Goal: Task Accomplishment & Management: Manage account settings

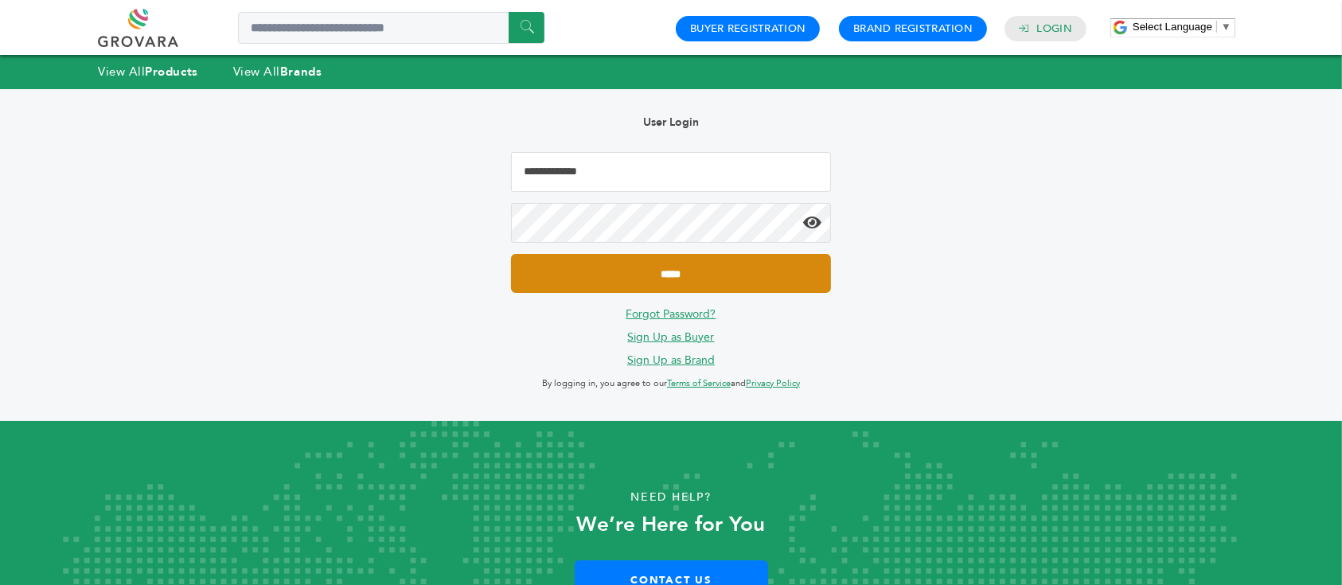
type input "**********"
click at [595, 272] on input "*****" at bounding box center [671, 273] width 320 height 39
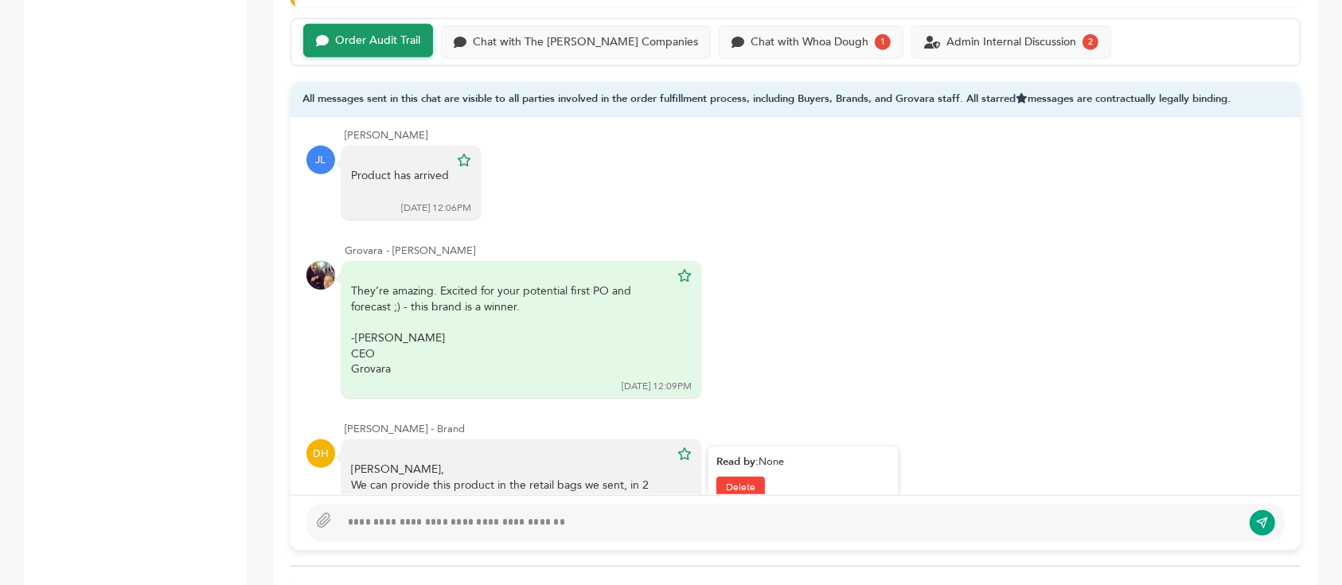
scroll to position [2250, 0]
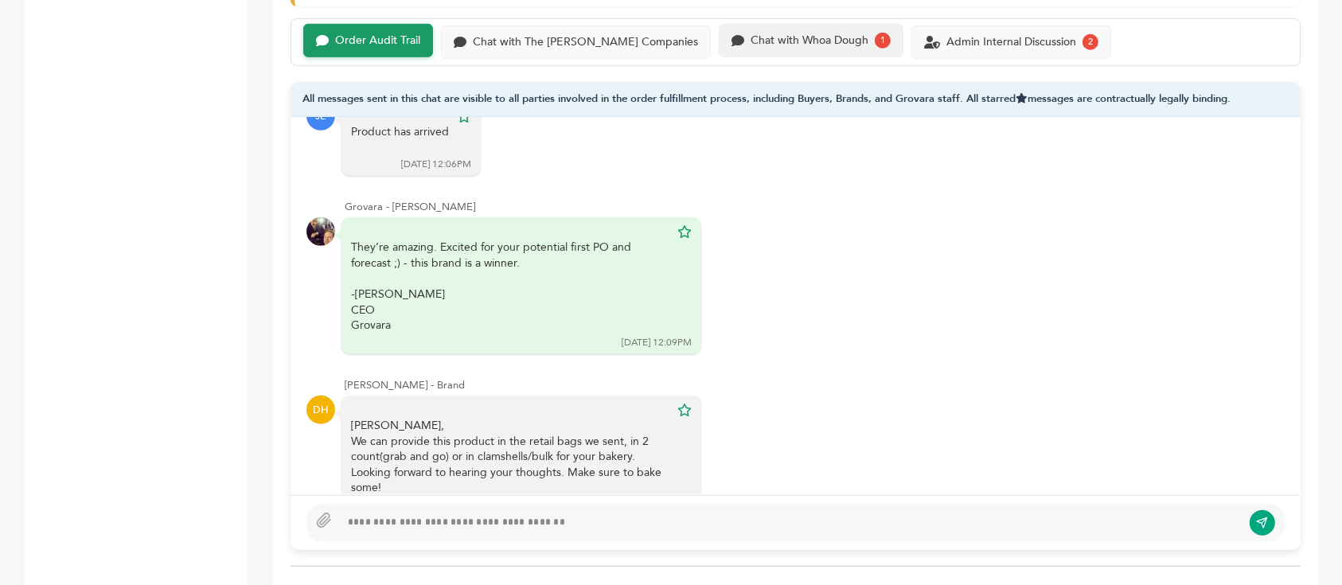
click at [821, 24] on div "Chat with Whoa Dough 1" at bounding box center [811, 40] width 185 height 33
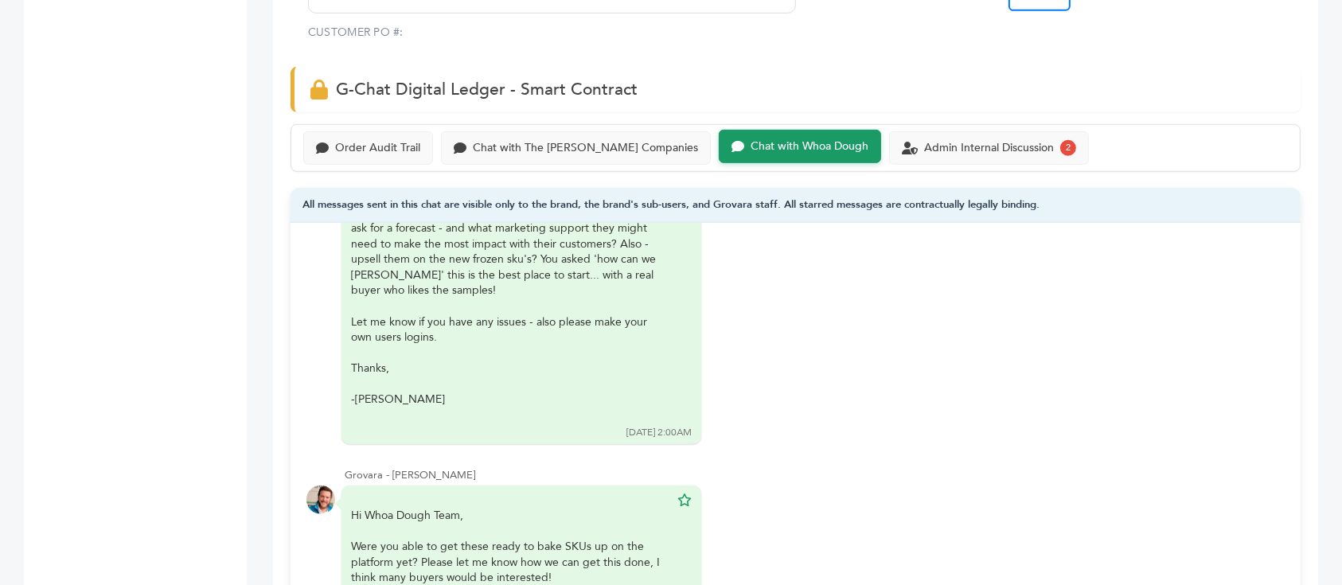
scroll to position [1167, 0]
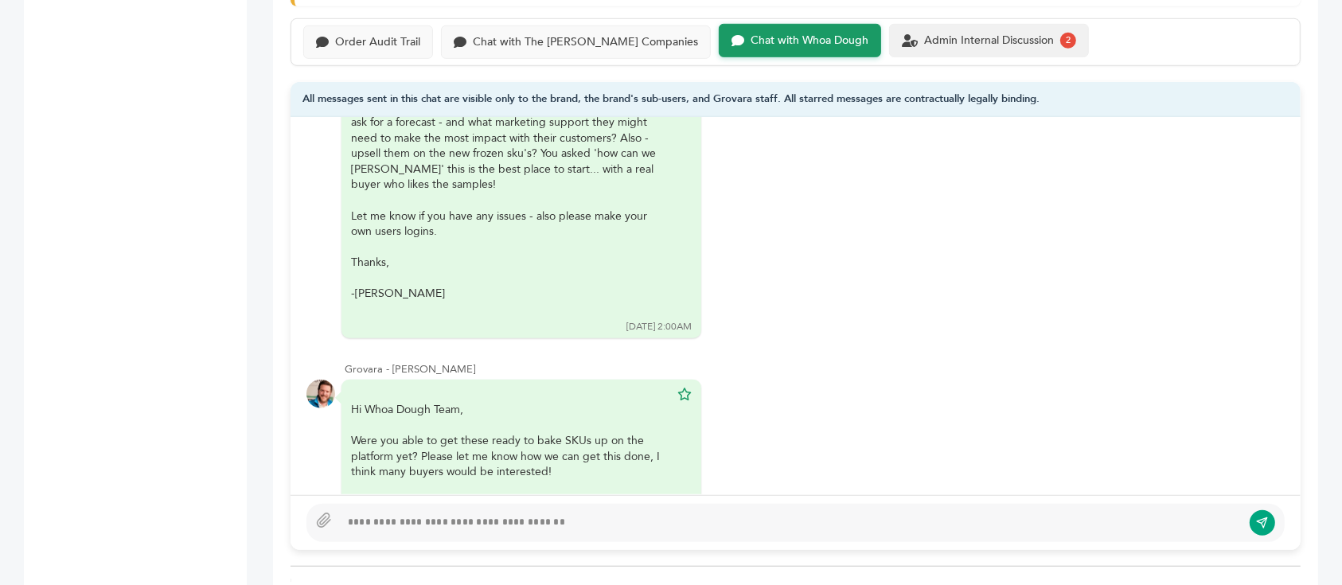
click at [924, 34] on div "Admin Internal Discussion" at bounding box center [989, 41] width 130 height 14
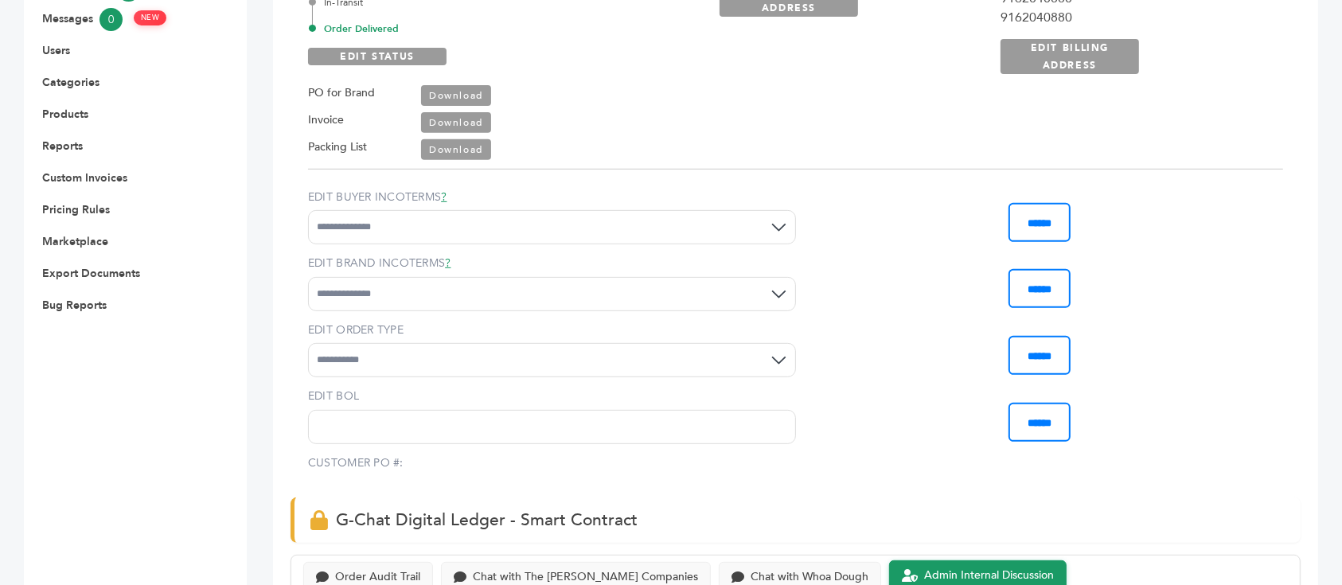
scroll to position [318, 0]
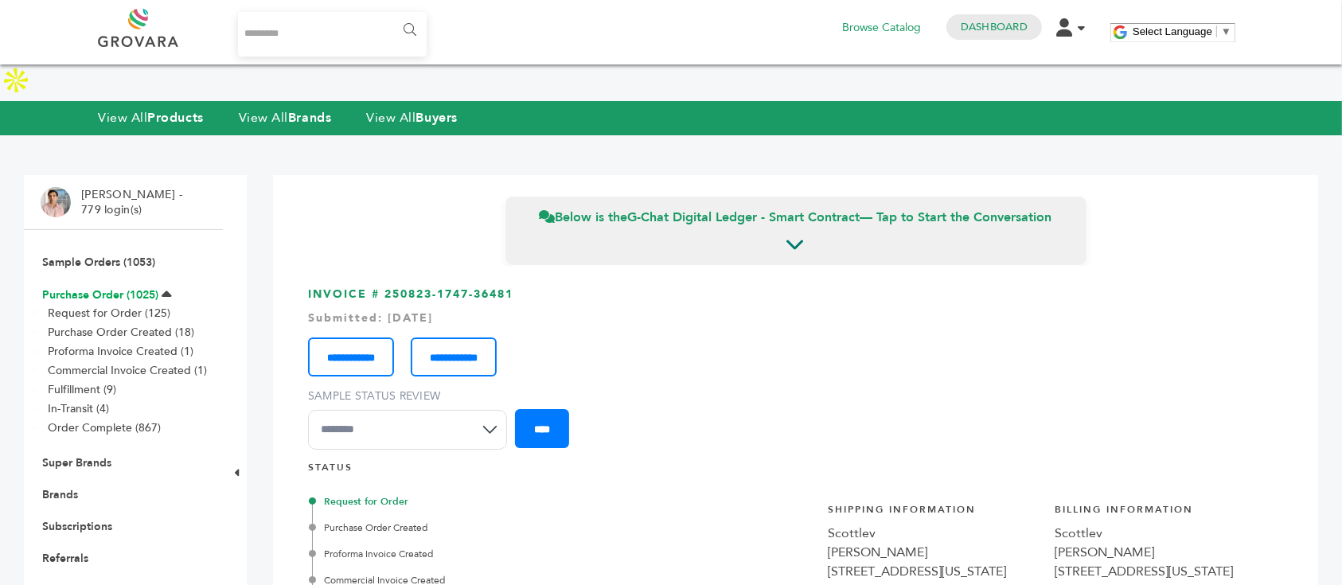
click at [126, 287] on link "Purchase Order (1025)" at bounding box center [100, 294] width 116 height 15
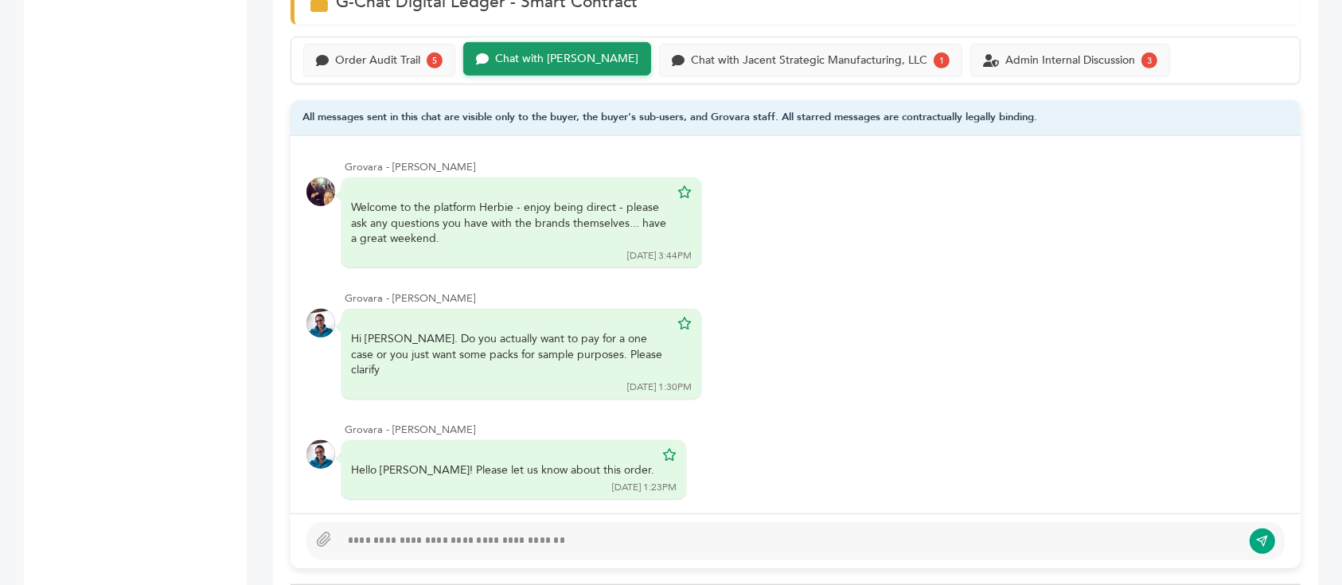
scroll to position [1061, 0]
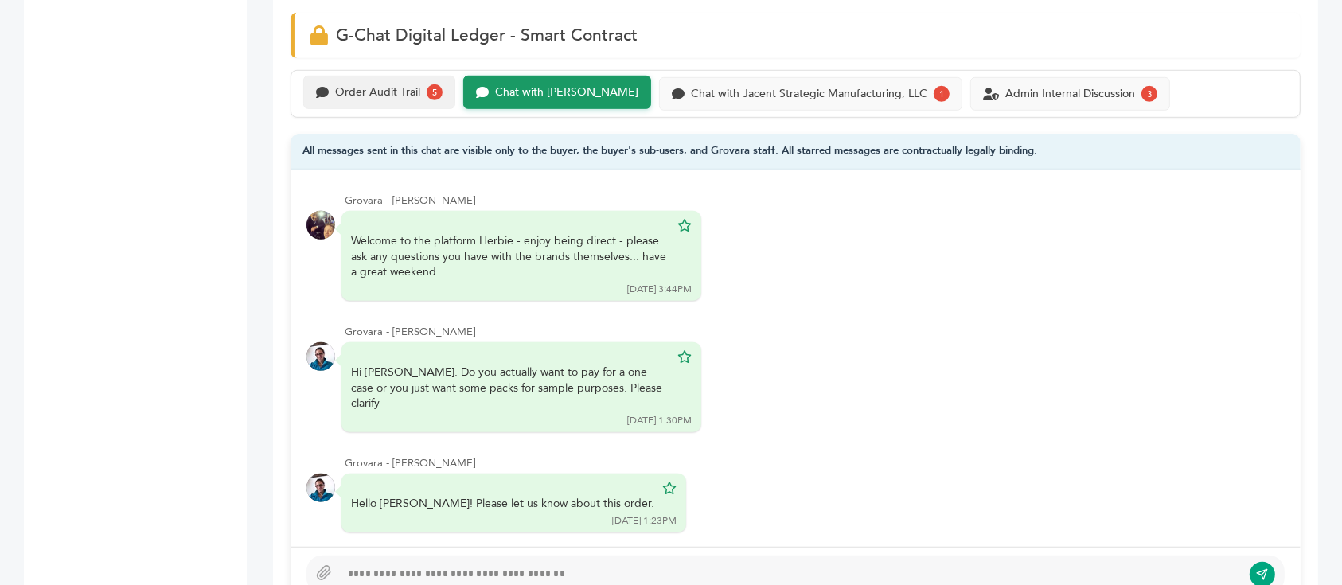
click at [357, 86] on div "Order Audit Trail" at bounding box center [377, 93] width 85 height 14
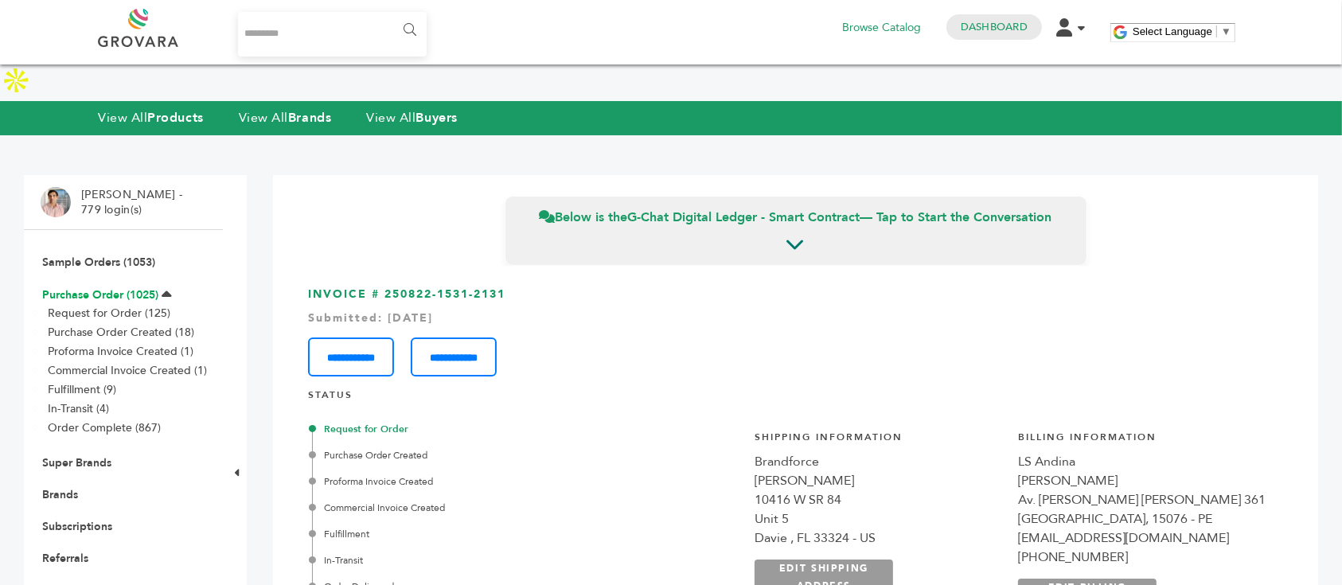
click at [118, 287] on link "Purchase Order (1025)" at bounding box center [100, 294] width 116 height 15
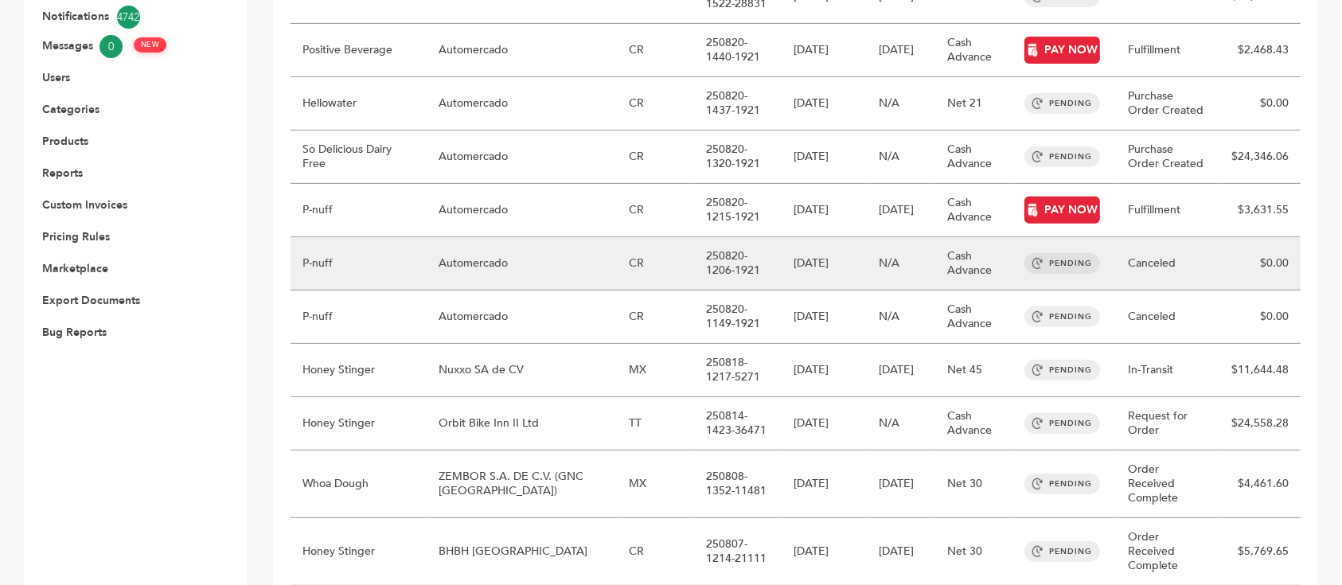
scroll to position [637, 0]
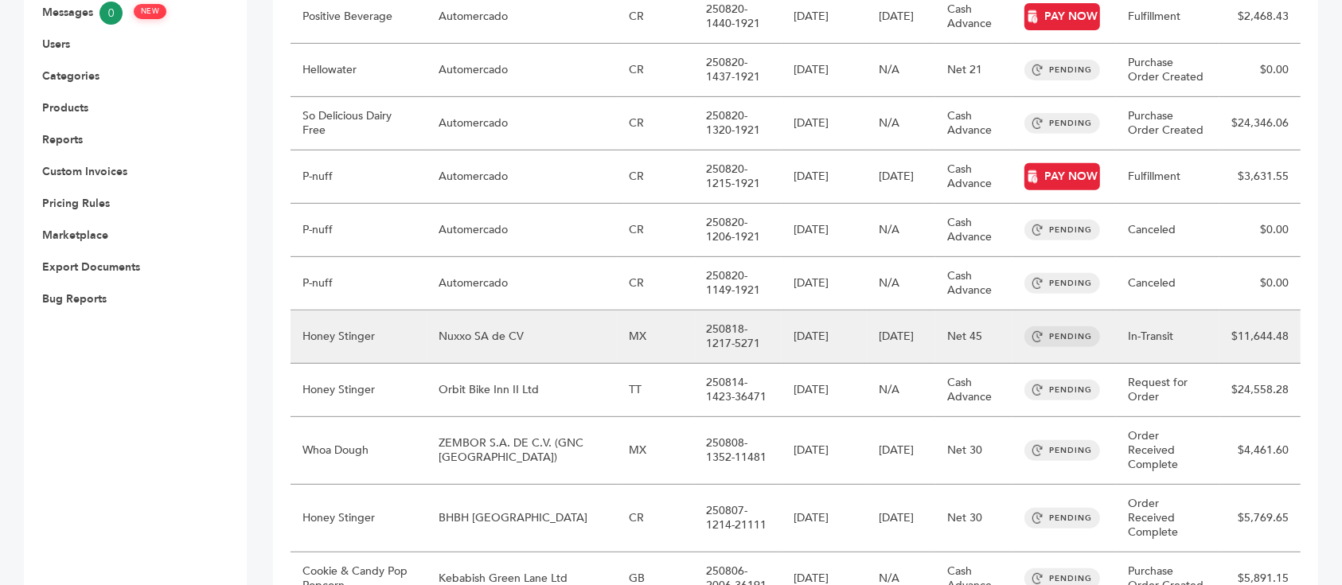
click at [400, 310] on td "Honey Stinger" at bounding box center [359, 336] width 136 height 53
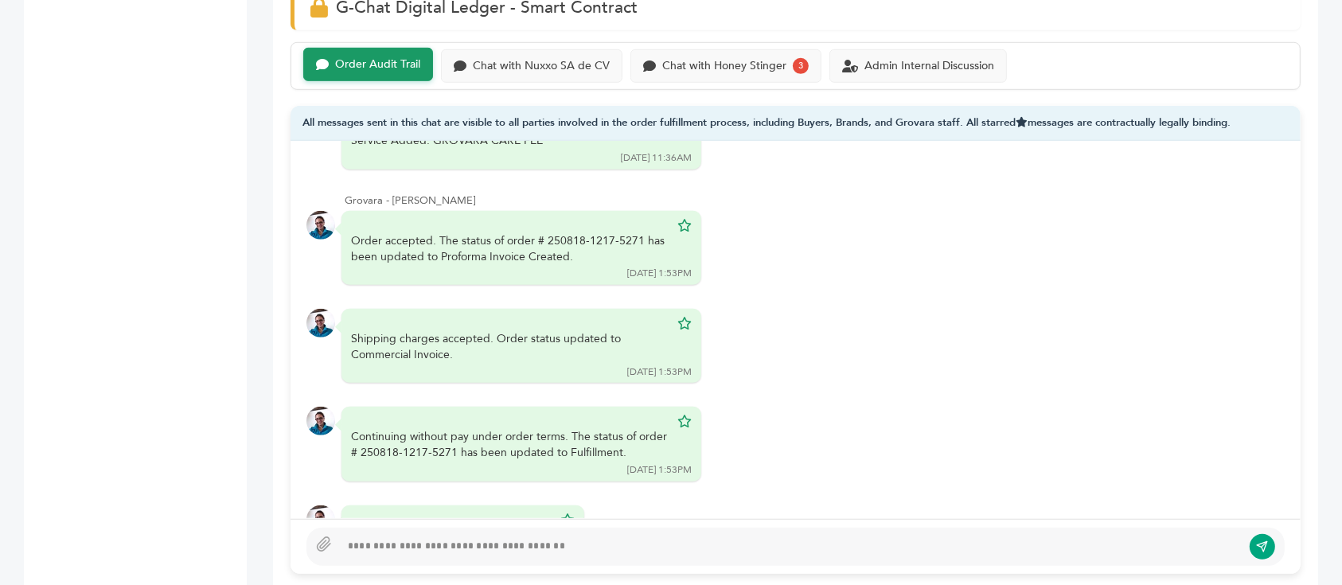
scroll to position [1410, 0]
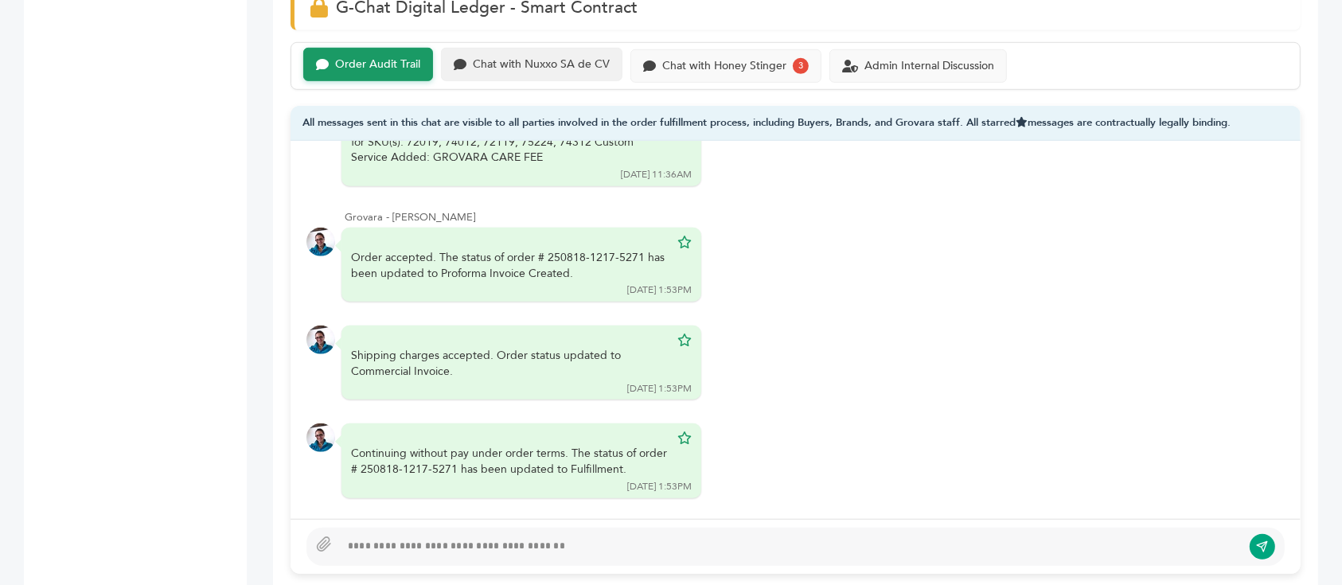
click at [512, 60] on div "Chat with Nuxxo SA de CV" at bounding box center [541, 65] width 137 height 14
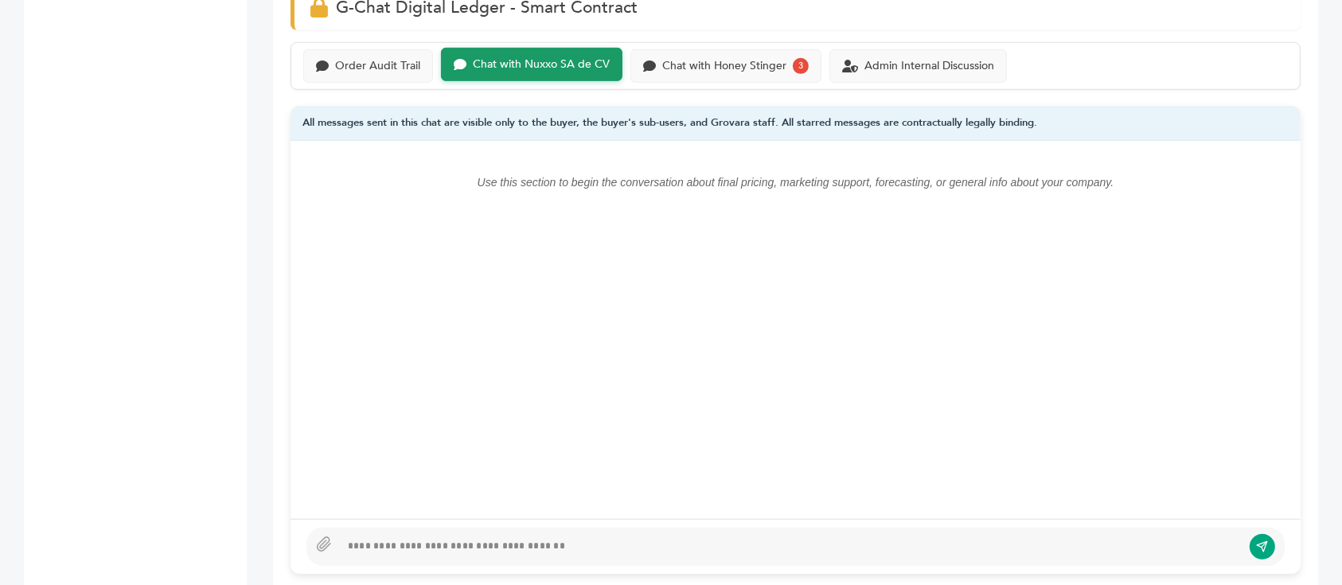
click at [696, 45] on div "Order Audit Trail Chat with Nuxxo SA de CV Chat with Honey Stinger 3 Admin Inte…" at bounding box center [796, 66] width 1010 height 48
click at [701, 71] on div "Chat with Honey Stinger 3" at bounding box center [725, 64] width 191 height 33
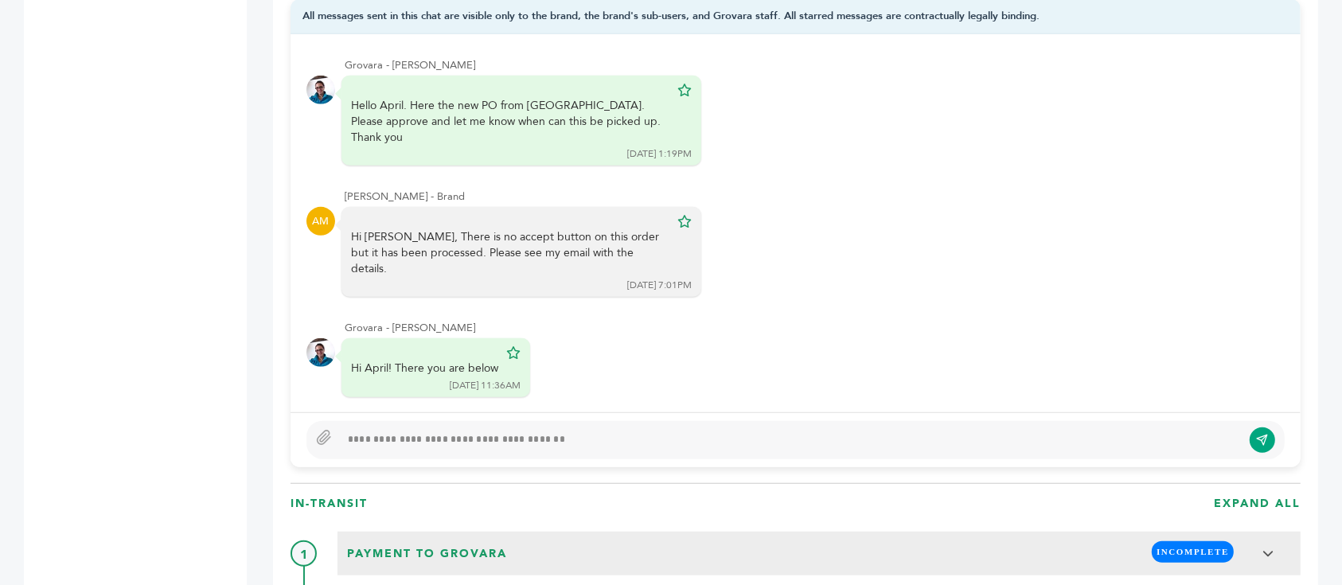
scroll to position [1061, 0]
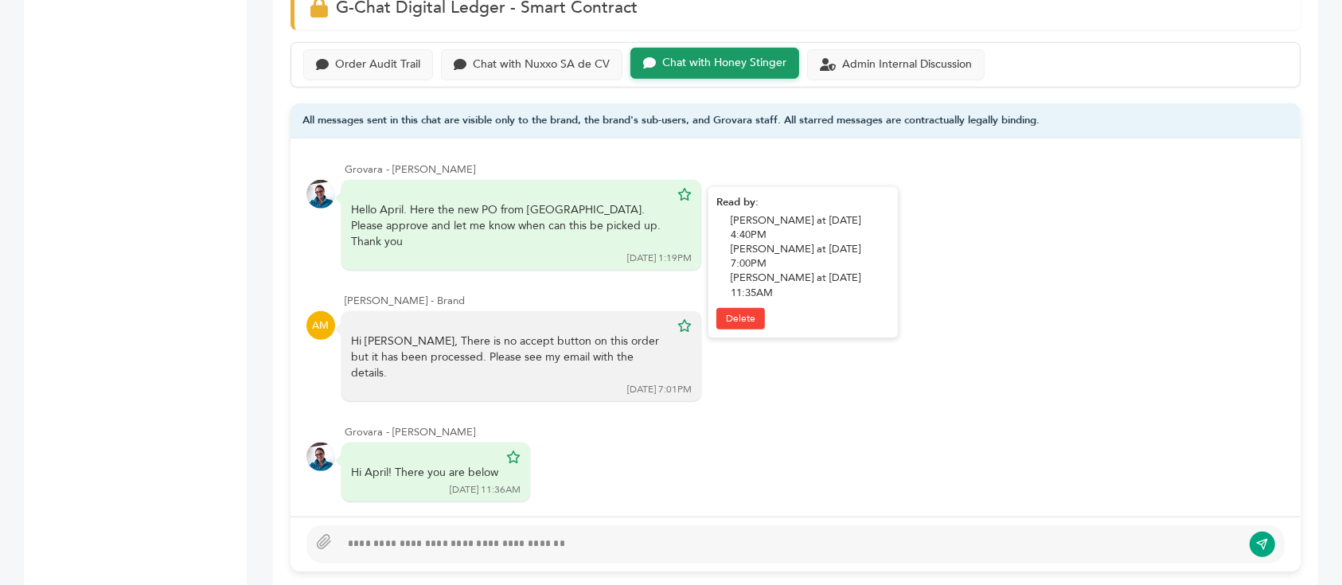
drag, startPoint x: 423, startPoint y: 213, endPoint x: 544, endPoint y: 220, distance: 121.9
click at [544, 220] on div "Hello April. Here the new PO from Nuxxo. Please approve and let me know when ca…" at bounding box center [510, 225] width 318 height 47
drag, startPoint x: 513, startPoint y: 203, endPoint x: 583, endPoint y: 224, distance: 73.0
click at [583, 224] on div "Hello April. Here the new PO from Nuxxo. Please approve and let me know when ca…" at bounding box center [510, 225] width 318 height 47
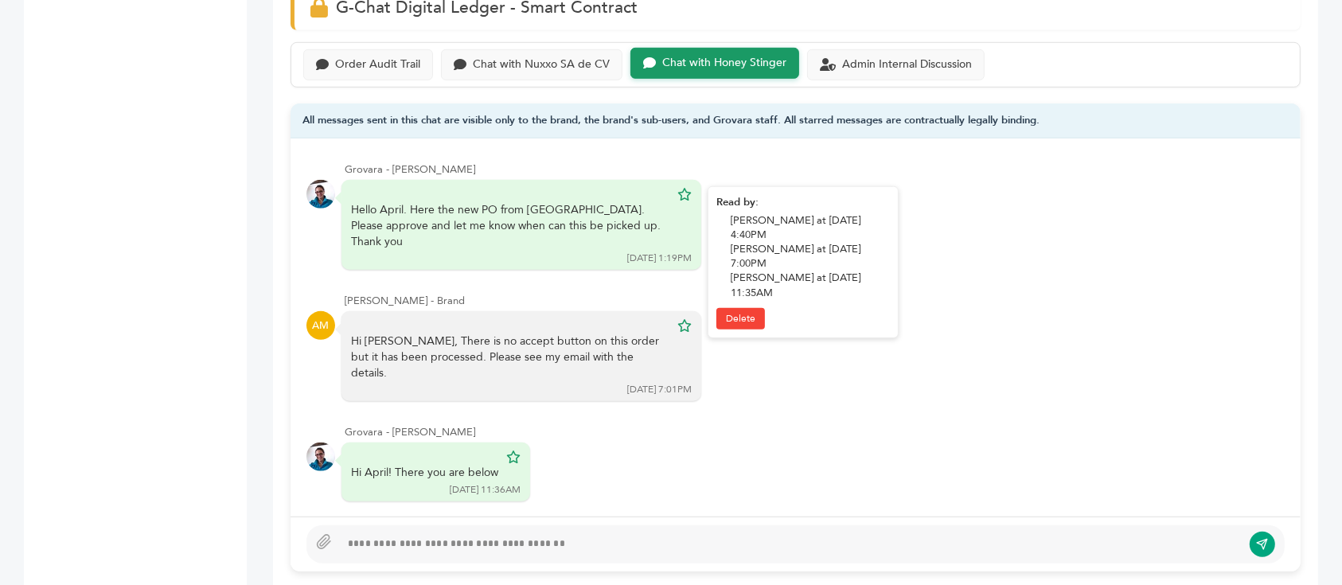
click at [583, 224] on div "Hello April. Here the new PO from Nuxxo. Please approve and let me know when ca…" at bounding box center [510, 225] width 318 height 47
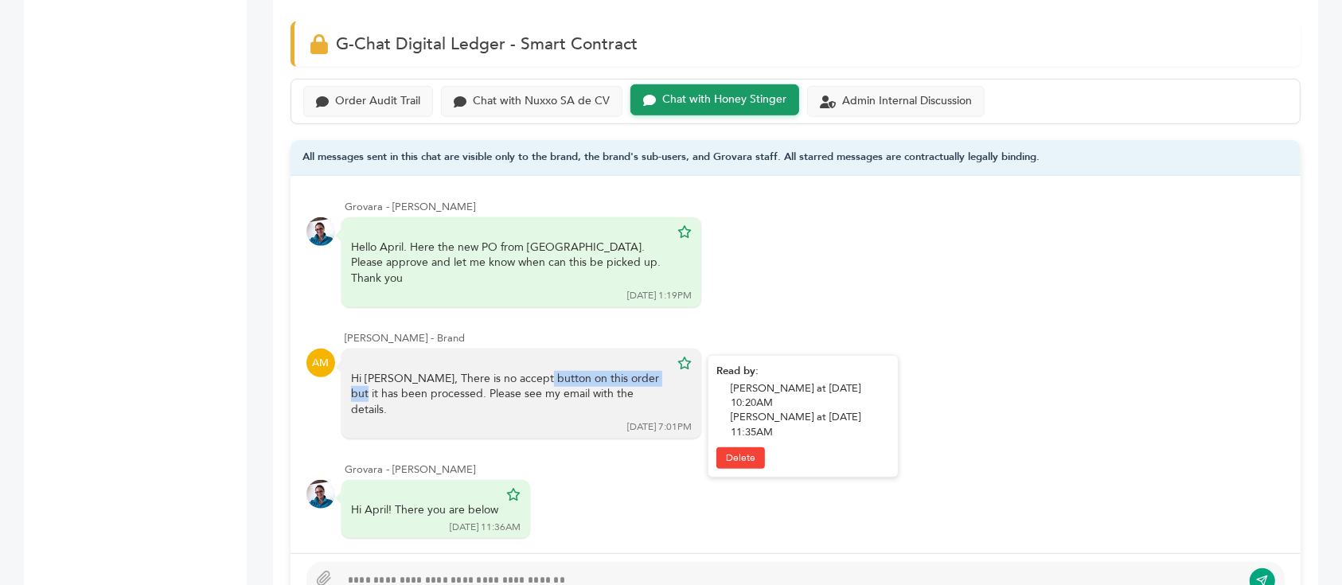
drag, startPoint x: 413, startPoint y: 331, endPoint x: 536, endPoint y: 331, distance: 122.6
click at [536, 371] on div "Hi Gena, There is no accept button on this order but it has been processed. Ple…" at bounding box center [510, 394] width 318 height 47
drag, startPoint x: 456, startPoint y: 321, endPoint x: 563, endPoint y: 339, distance: 108.2
click at [563, 371] on div "Hi Gena, There is no accept button on this order but it has been processed. Ple…" at bounding box center [510, 394] width 318 height 47
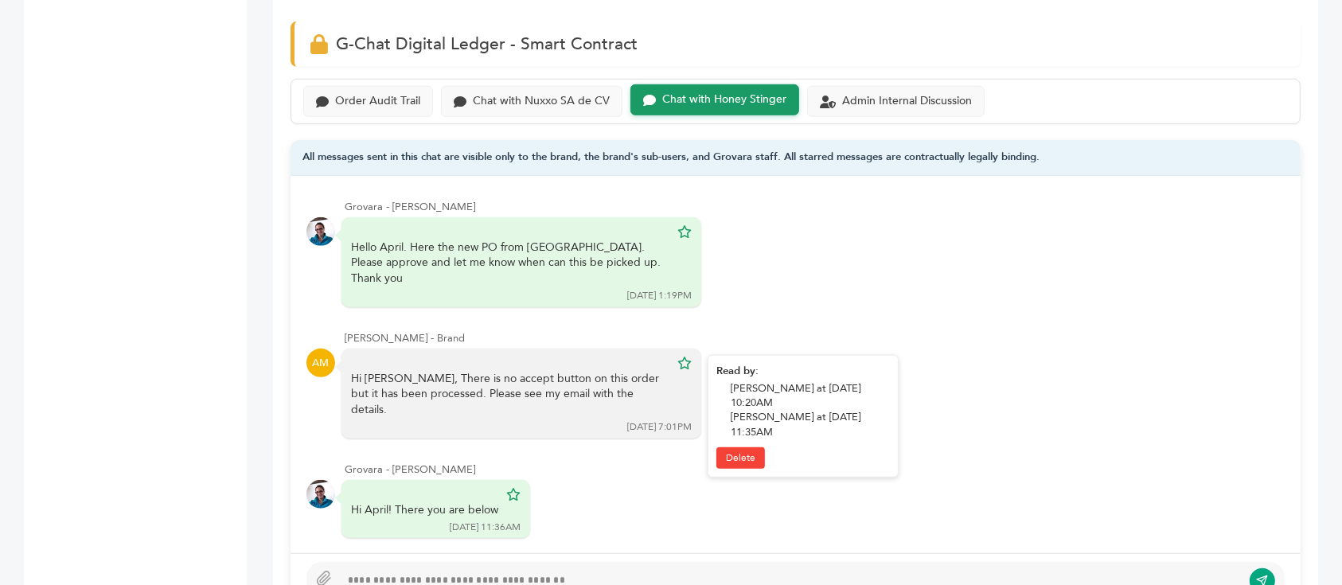
click at [563, 371] on div "Hi Gena, There is no accept button on this order but it has been processed. Ple…" at bounding box center [510, 394] width 318 height 47
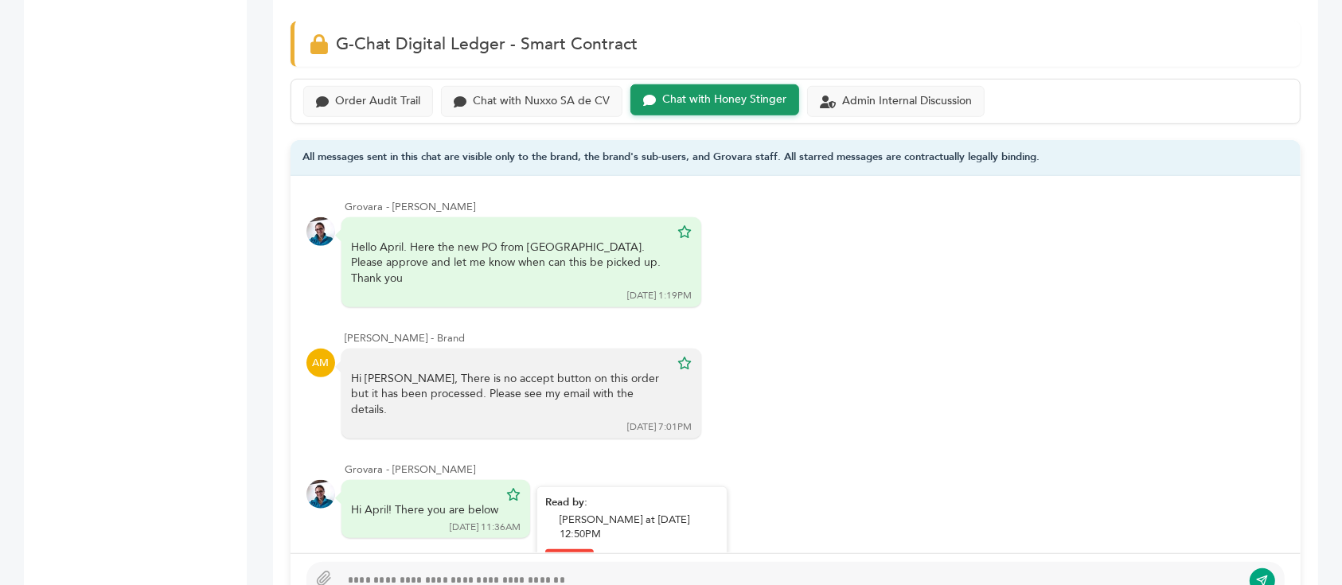
drag, startPoint x: 401, startPoint y: 430, endPoint x: 443, endPoint y: 438, distance: 42.9
click at [443, 480] on div "Hi April! There you are below 08/20/25 11:36AM" at bounding box center [435, 509] width 189 height 59
click at [444, 502] on div "Hi April! There you are below" at bounding box center [424, 510] width 147 height 16
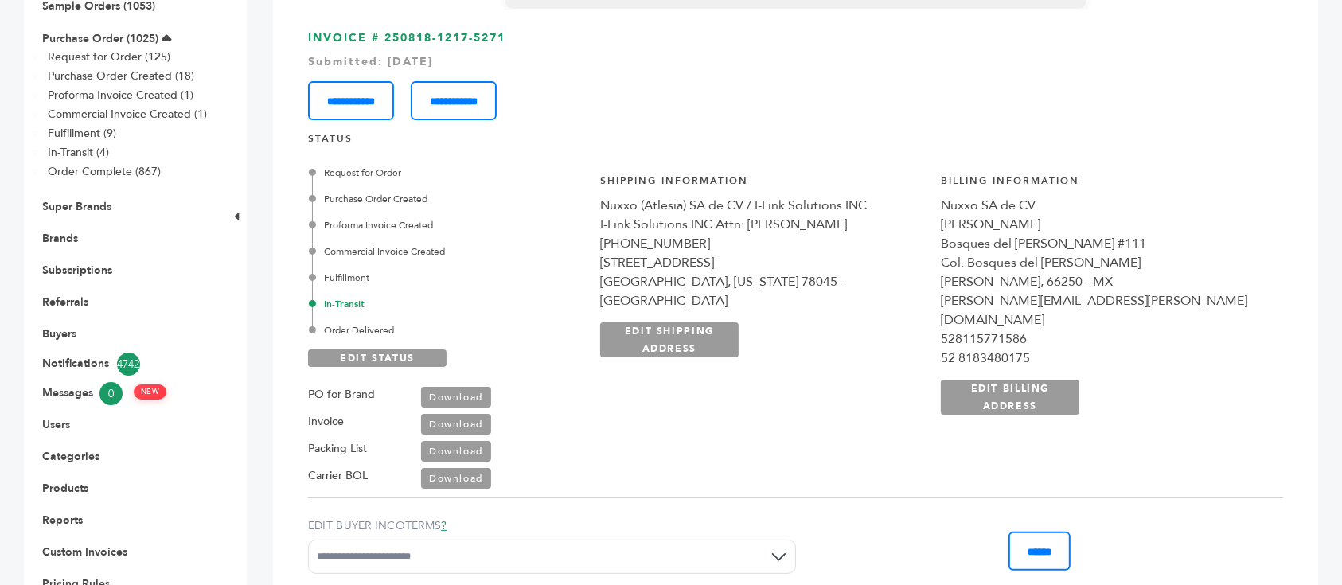
scroll to position [212, 0]
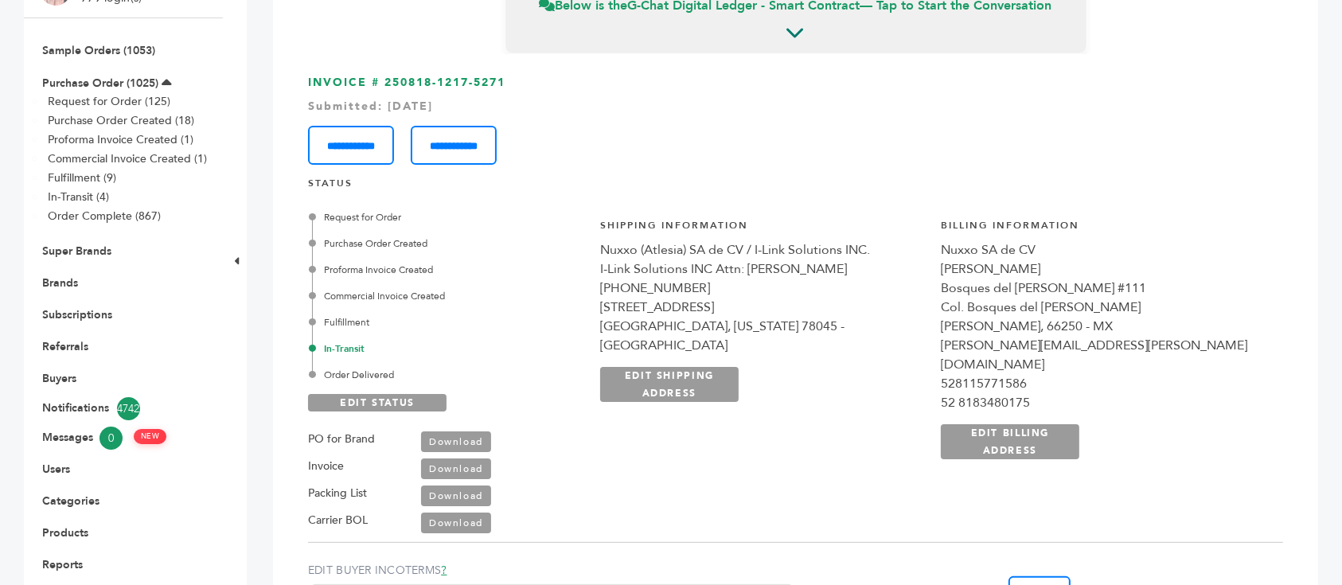
scroll to position [1061, 0]
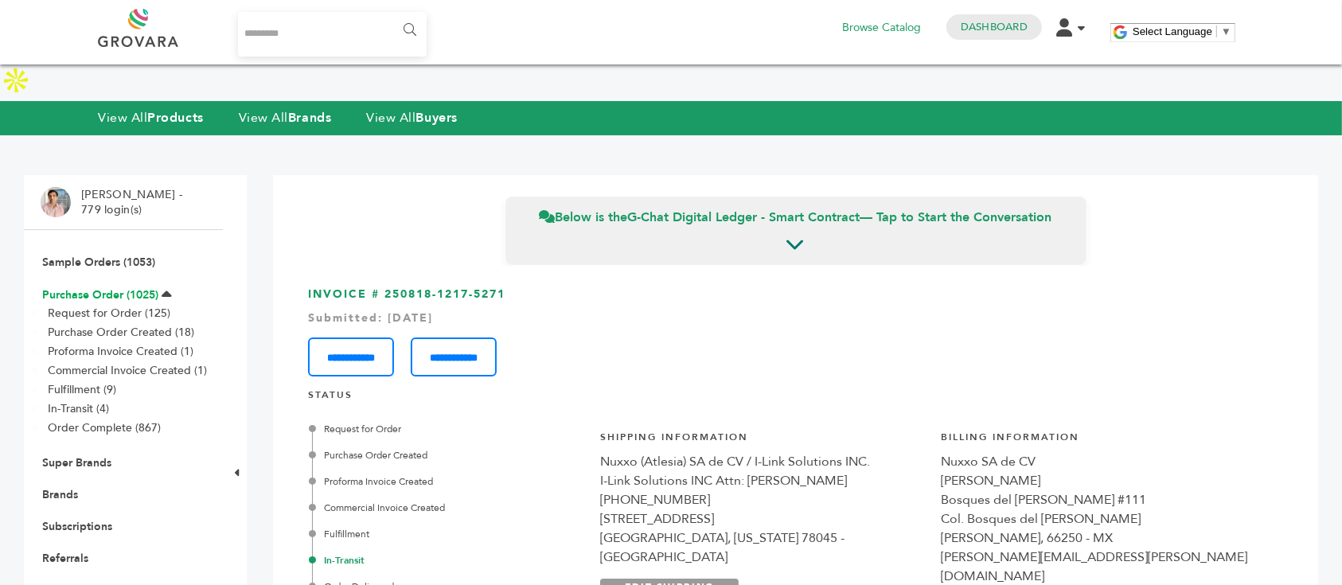
click at [135, 287] on link "Purchase Order (1025)" at bounding box center [100, 294] width 116 height 15
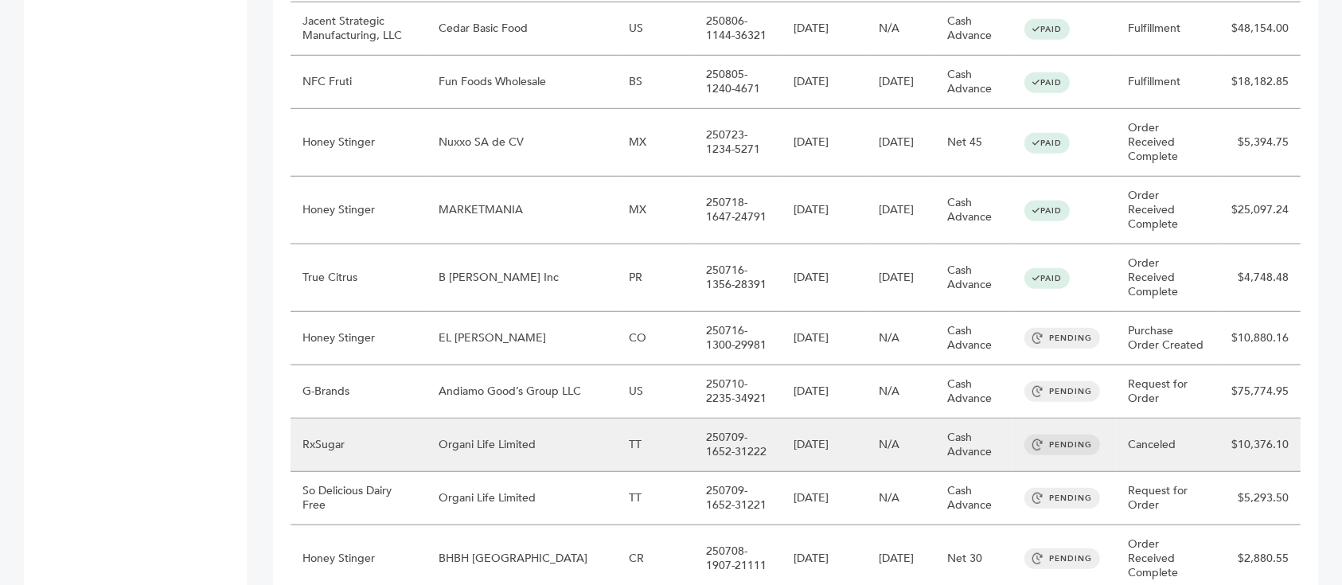
scroll to position [1274, 0]
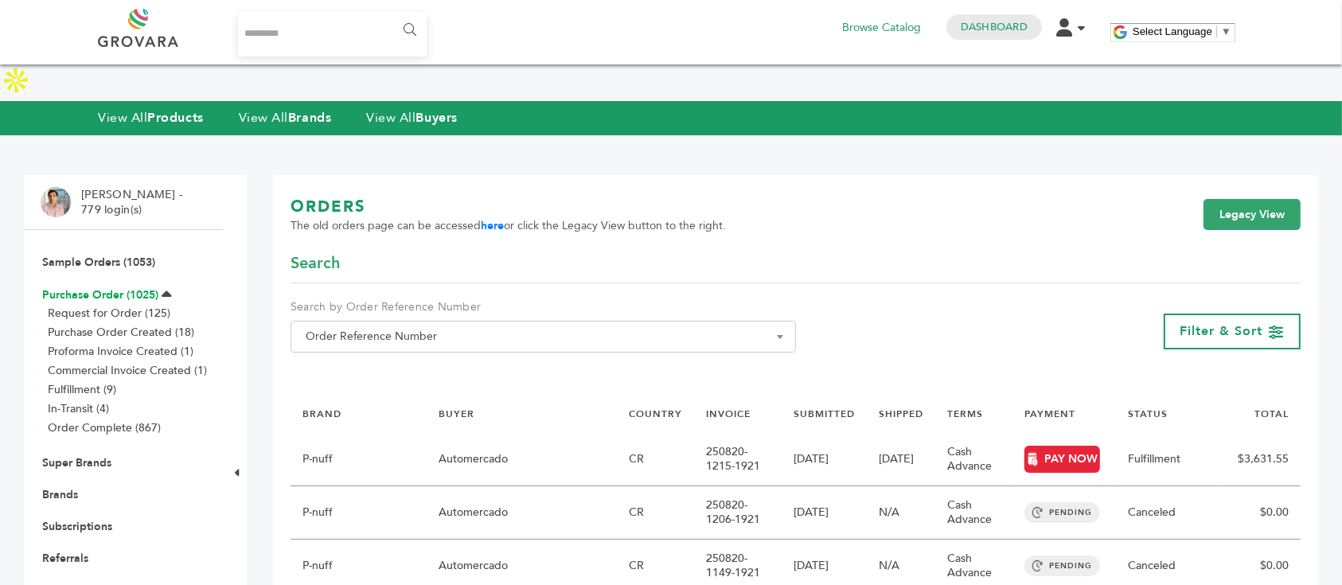
click at [115, 287] on link "Purchase Order (1025)" at bounding box center [100, 294] width 116 height 15
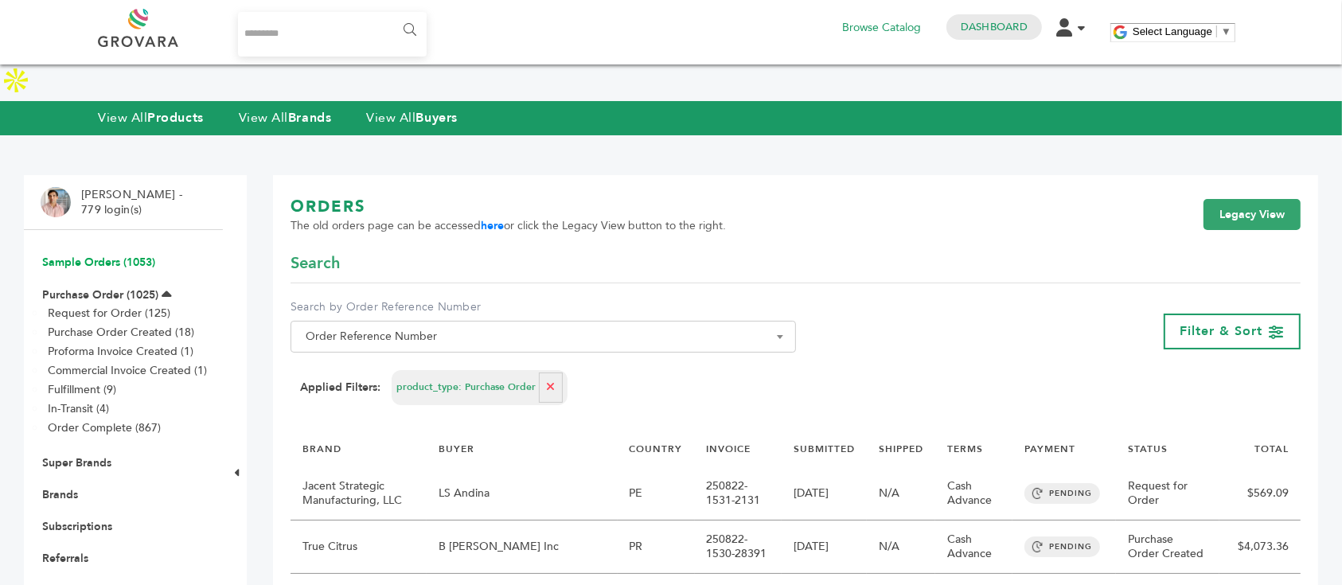
click at [92, 255] on link "Sample Orders (1053)" at bounding box center [98, 262] width 113 height 15
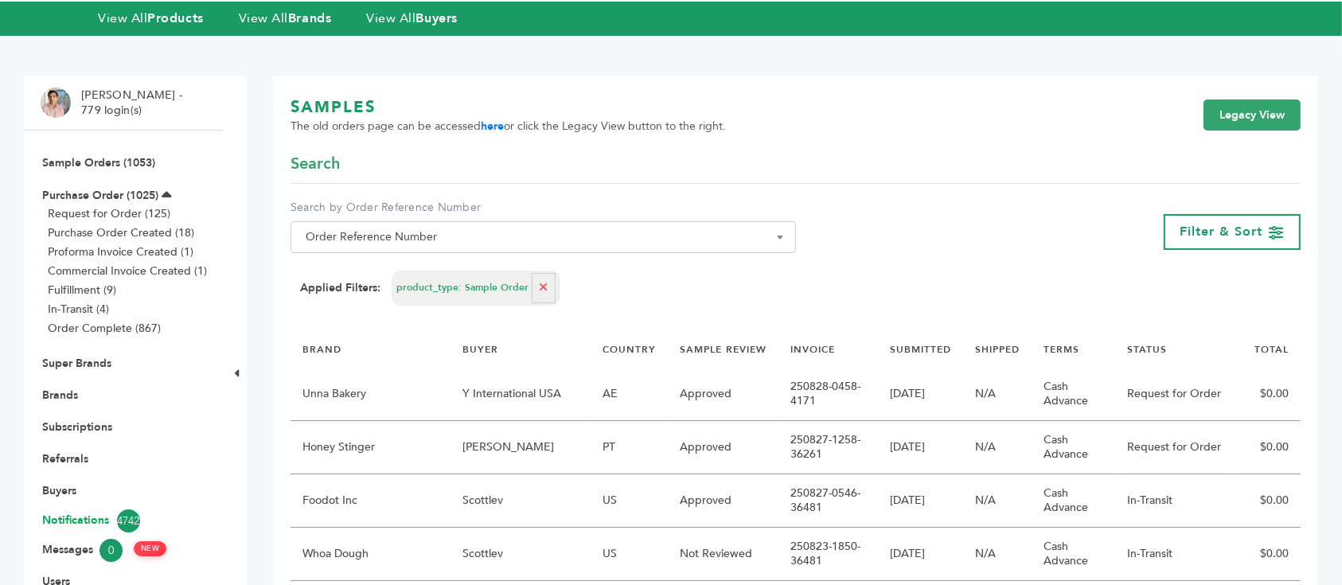
scroll to position [318, 0]
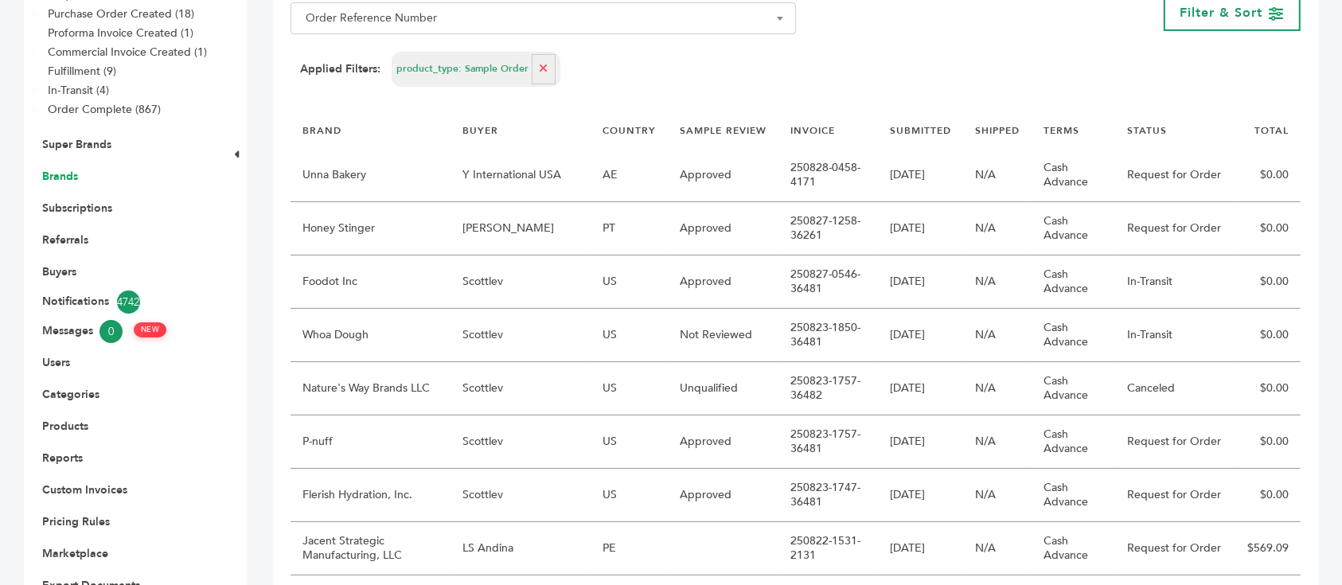
click at [69, 169] on link "Brands" at bounding box center [60, 176] width 36 height 15
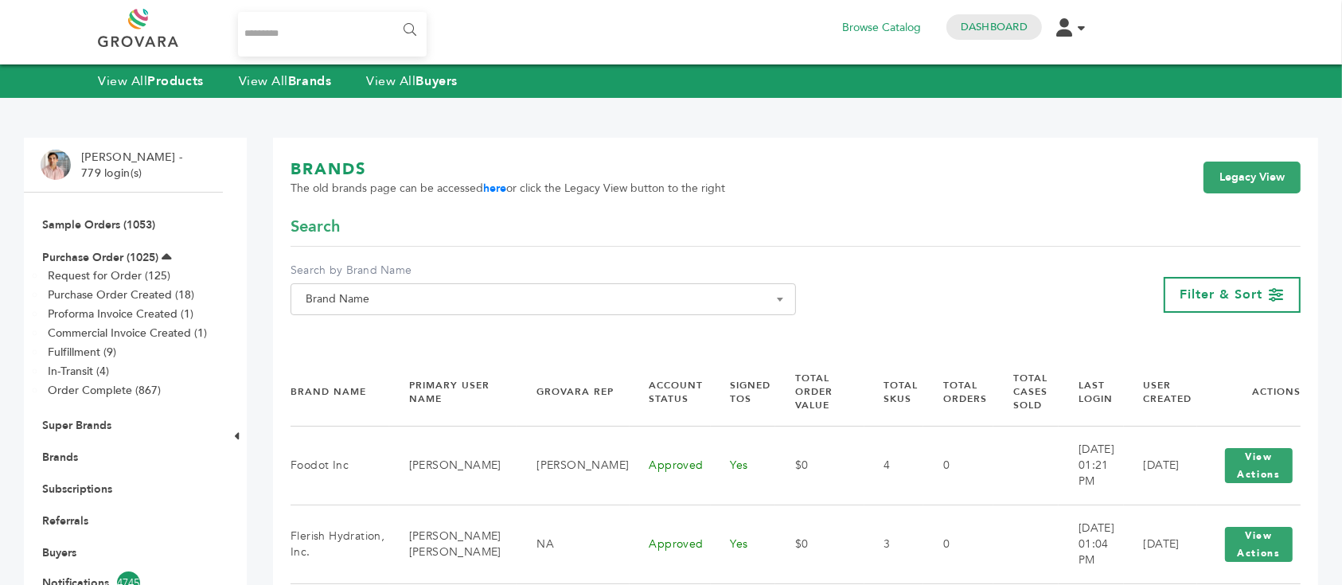
click at [513, 299] on span "Brand Name" at bounding box center [543, 299] width 488 height 22
click at [501, 337] on input "Search" at bounding box center [543, 328] width 497 height 20
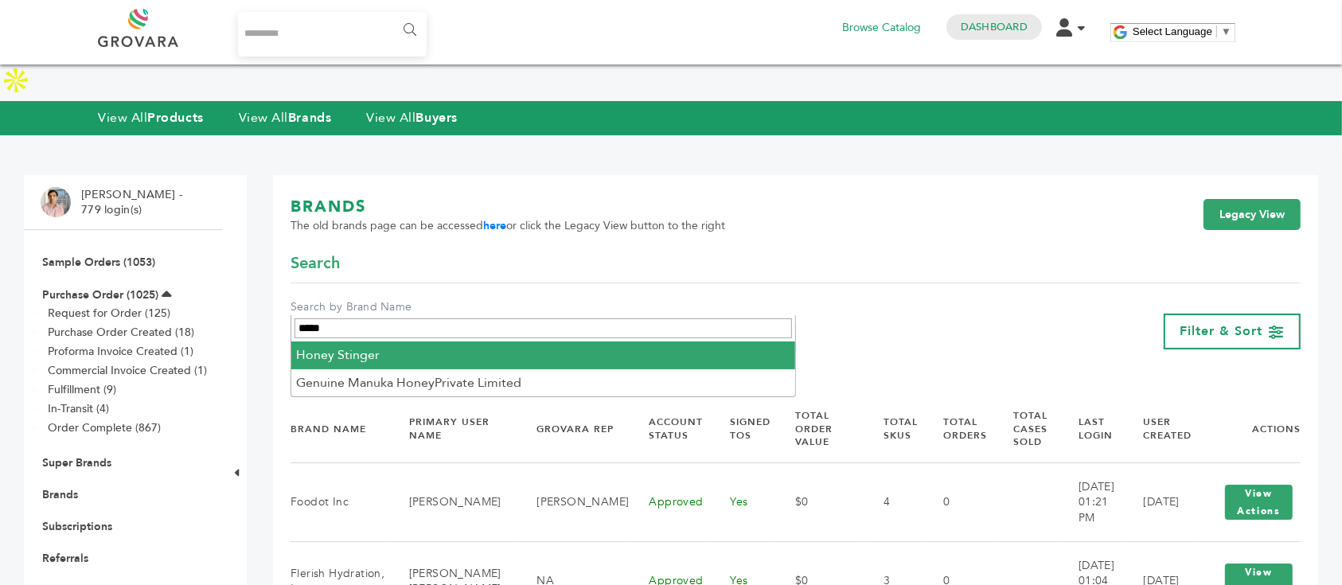
type input "*****"
select select "**********"
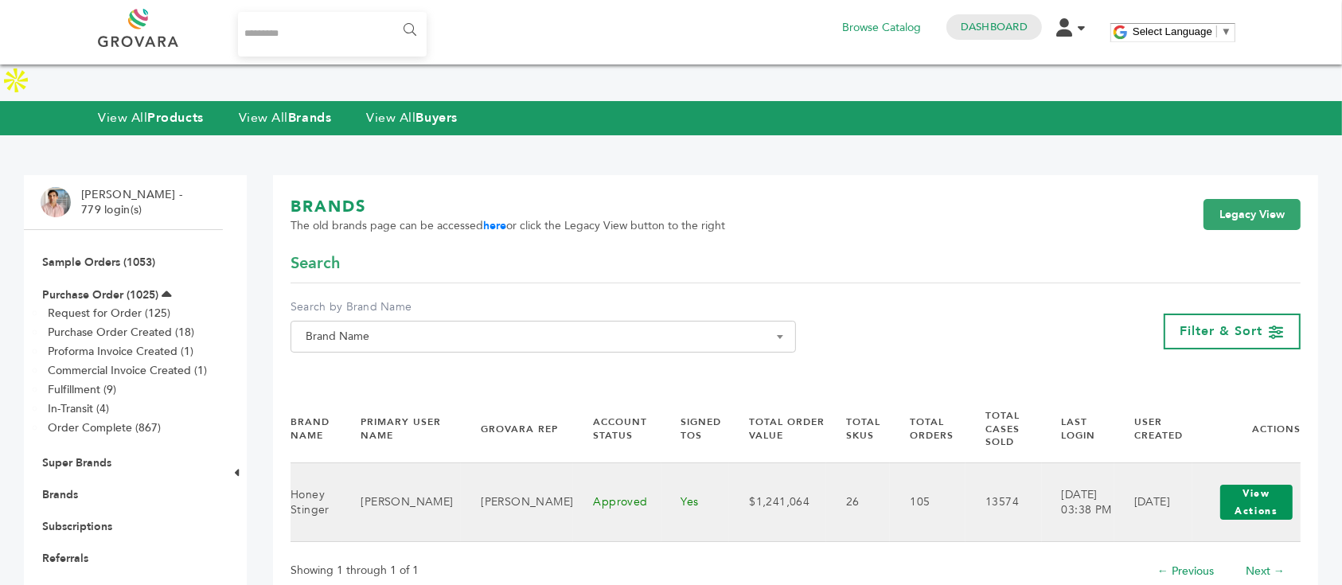
click at [1281, 485] on button "View Actions" at bounding box center [1256, 502] width 72 height 35
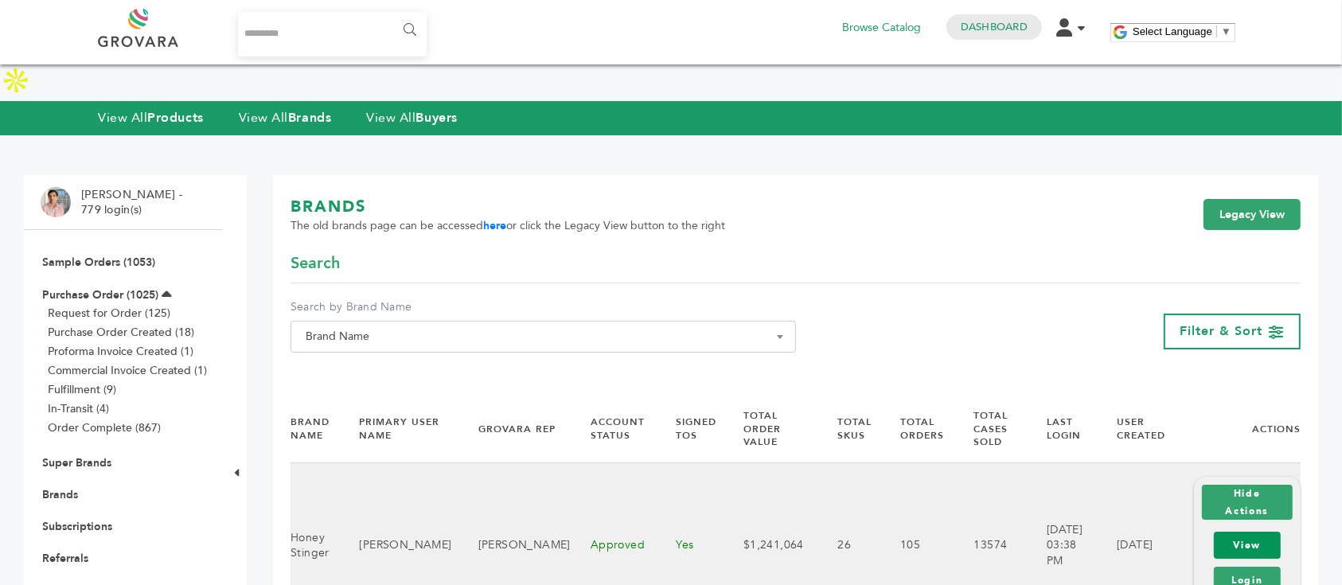
click at [1245, 532] on link "View" at bounding box center [1247, 545] width 67 height 27
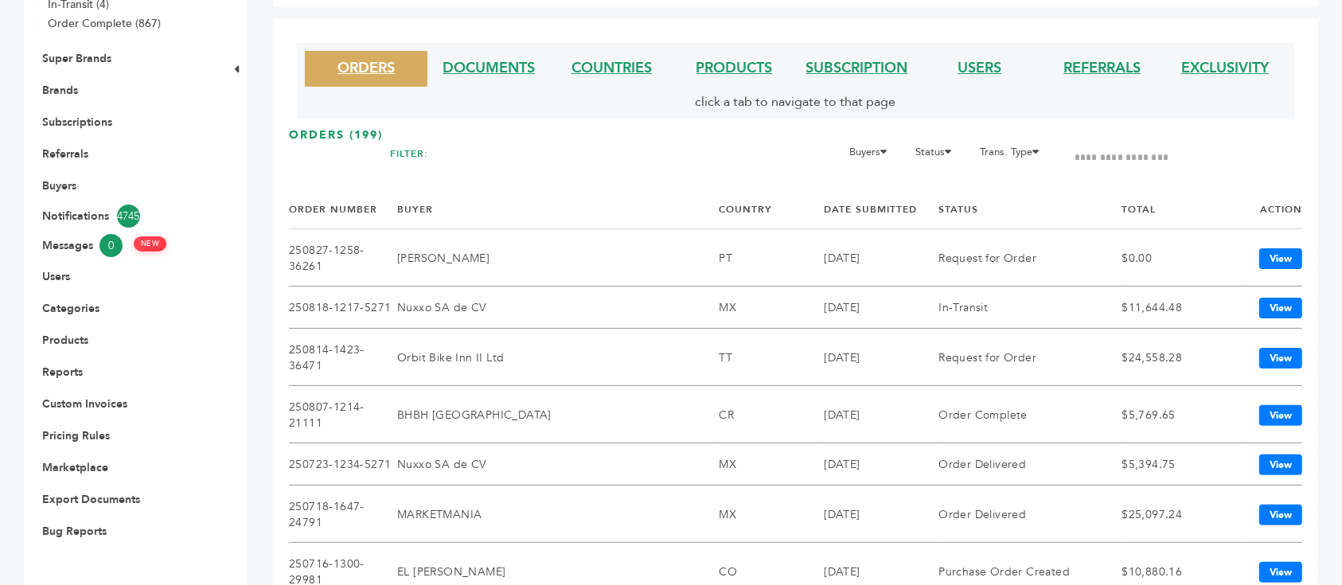
scroll to position [318, 0]
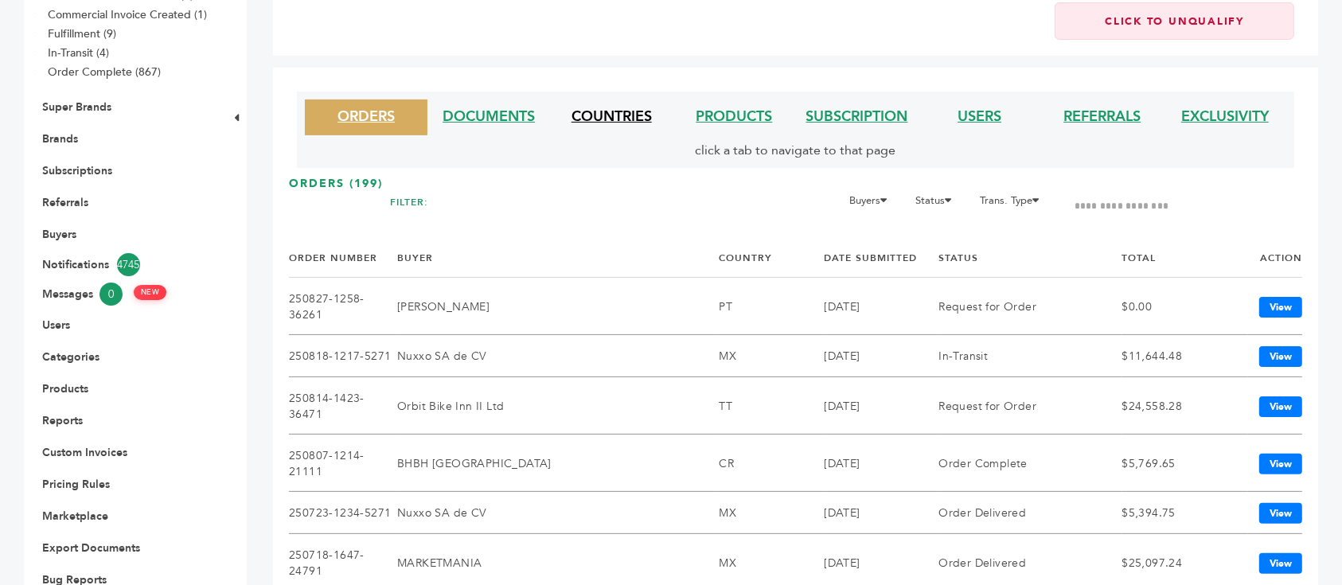
click at [602, 119] on link "COUNTRIES" at bounding box center [611, 117] width 80 height 20
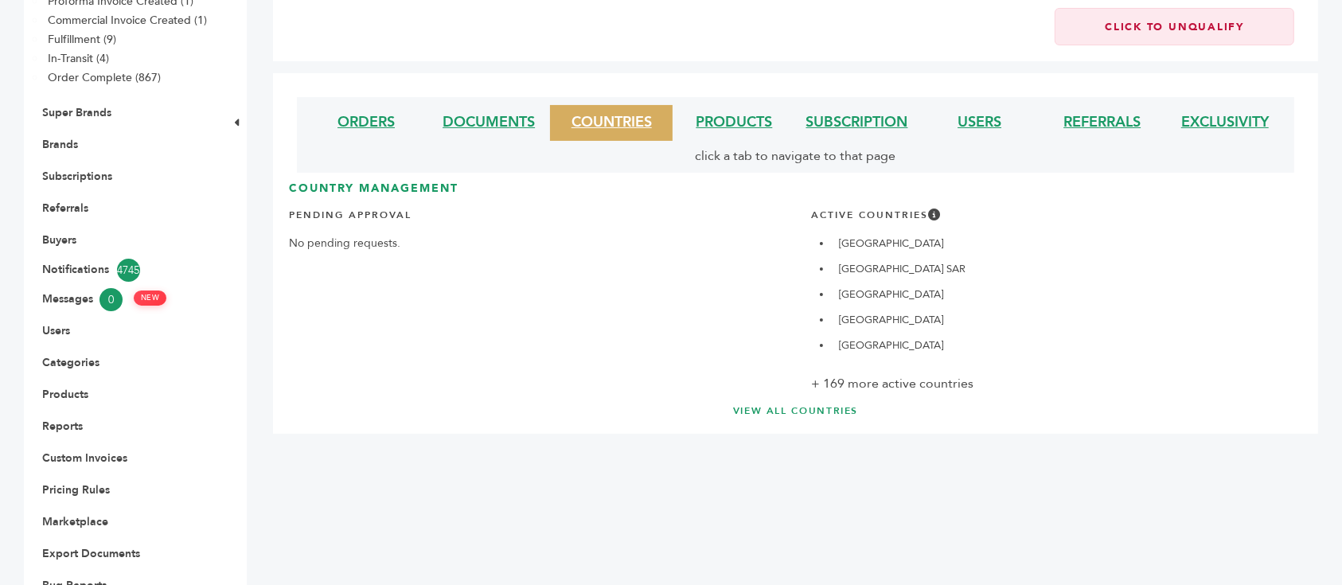
scroll to position [369, 0]
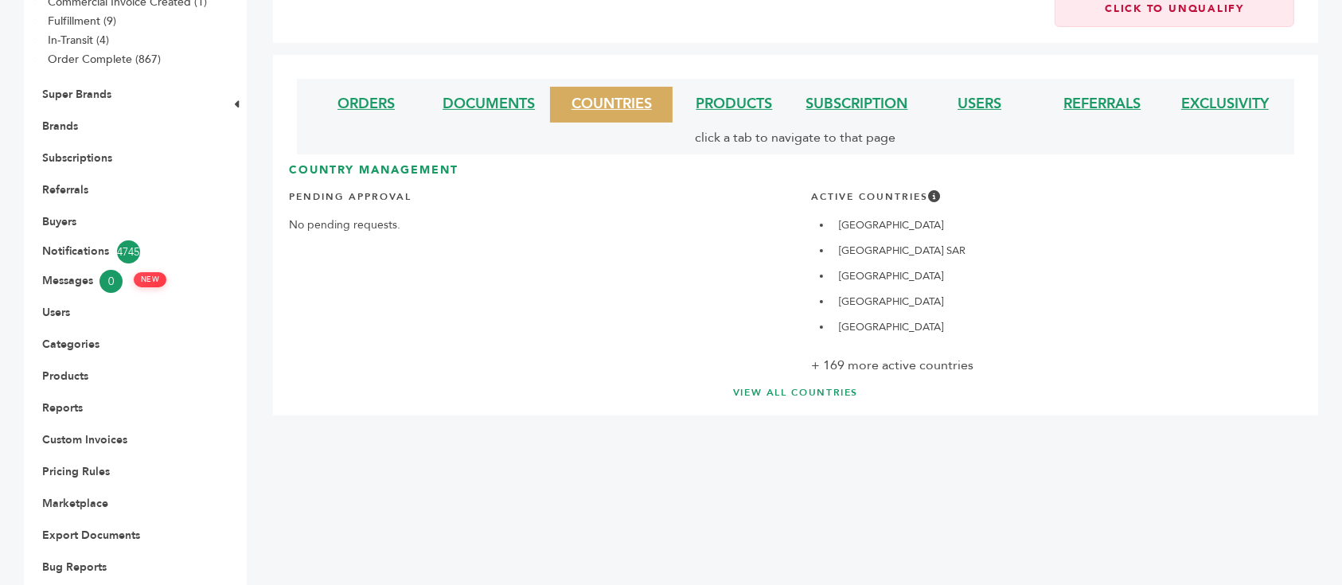
click at [796, 386] on link "VIEW ALL COUNTRIES" at bounding box center [796, 393] width 950 height 14
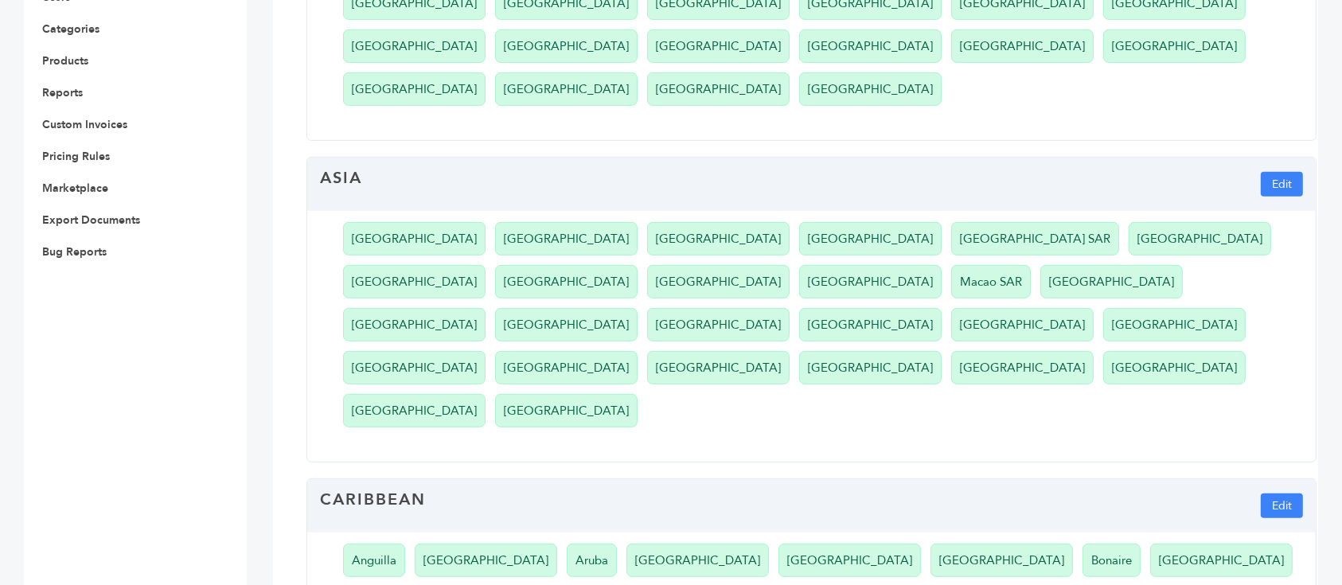
scroll to position [743, 0]
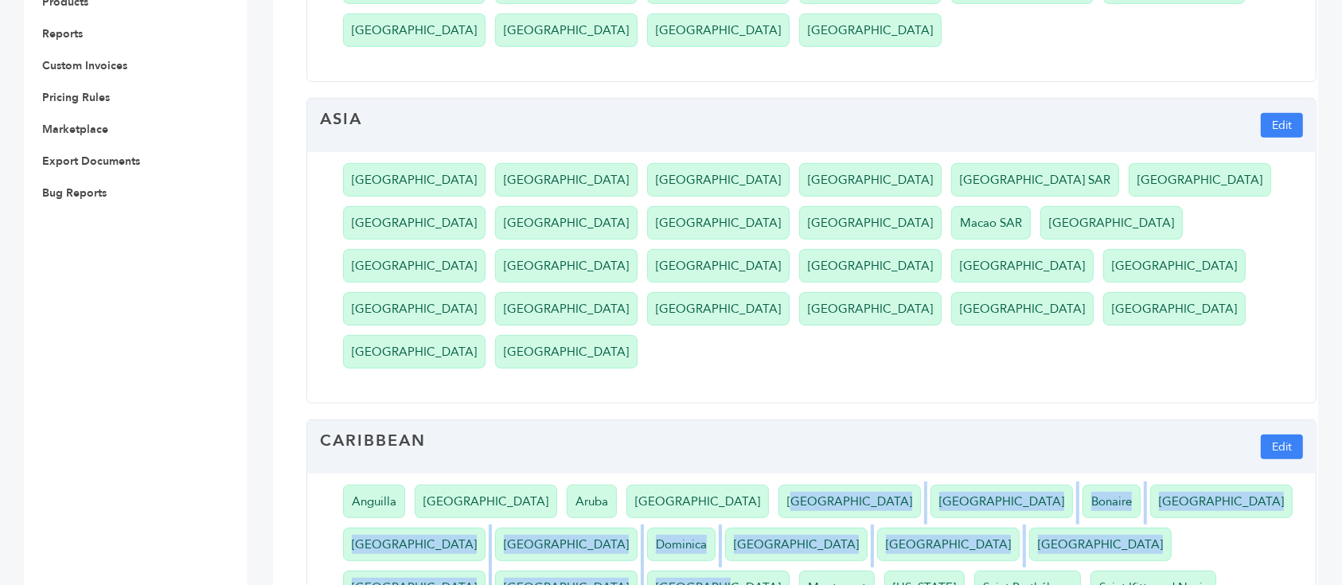
click at [830, 474] on ul "Anguilla Antigua and Barbuda Aruba Bahamas Barbados Bermuda Bonaire British Vir…" at bounding box center [821, 589] width 989 height 231
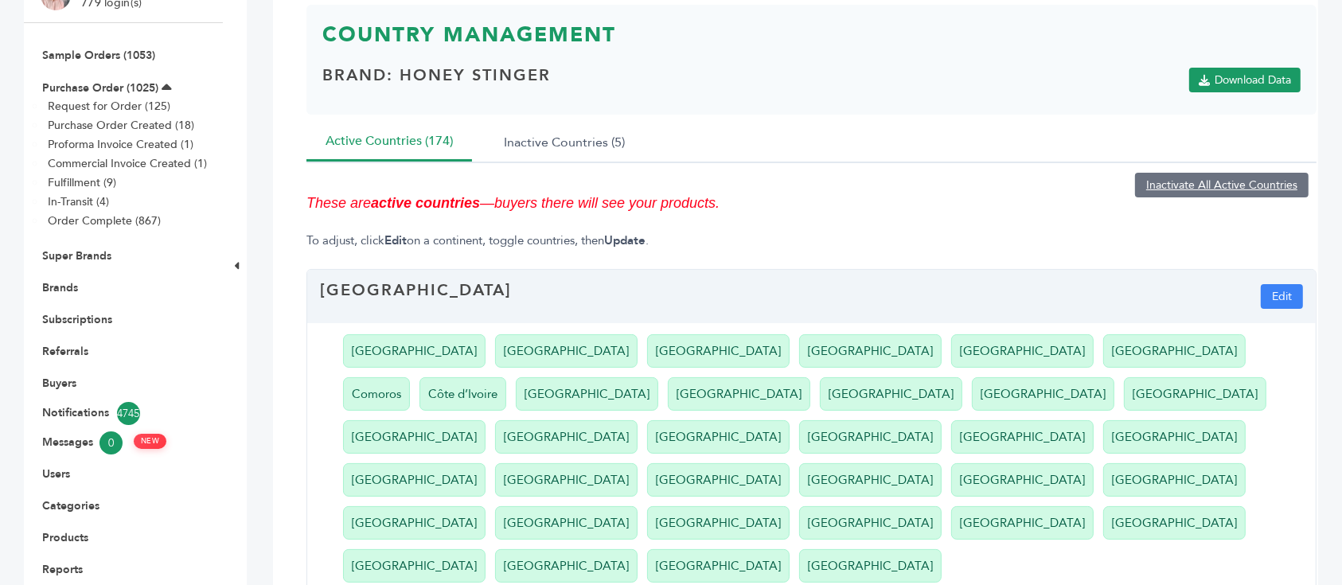
scroll to position [0, 0]
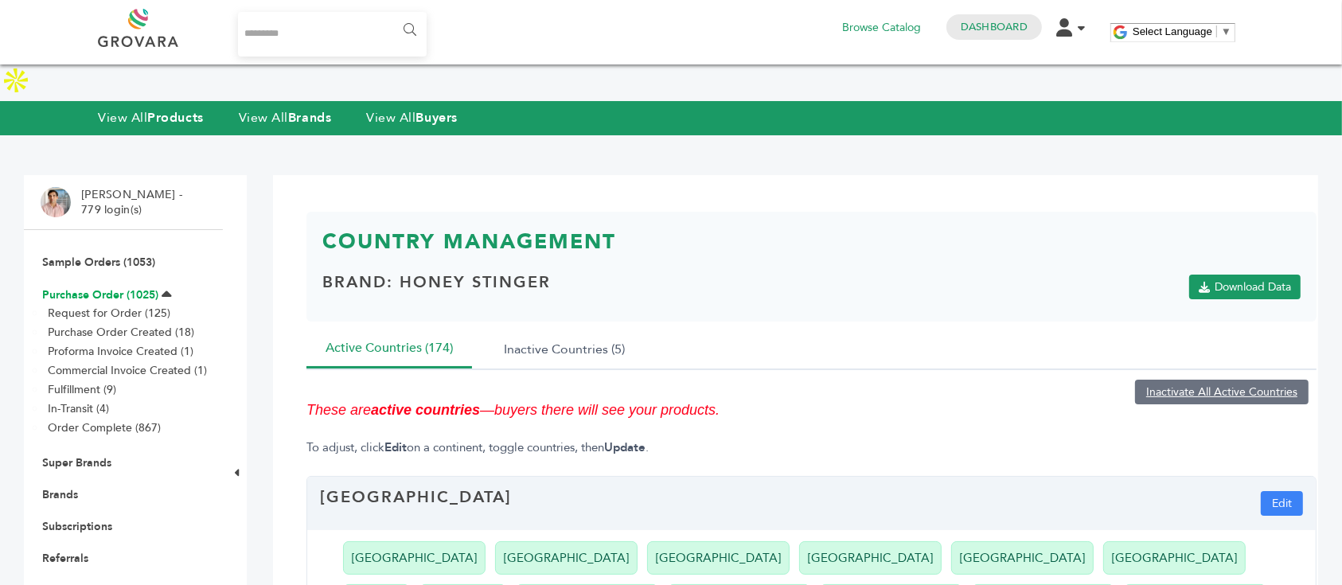
click at [105, 287] on link "Purchase Order (1025)" at bounding box center [100, 294] width 116 height 15
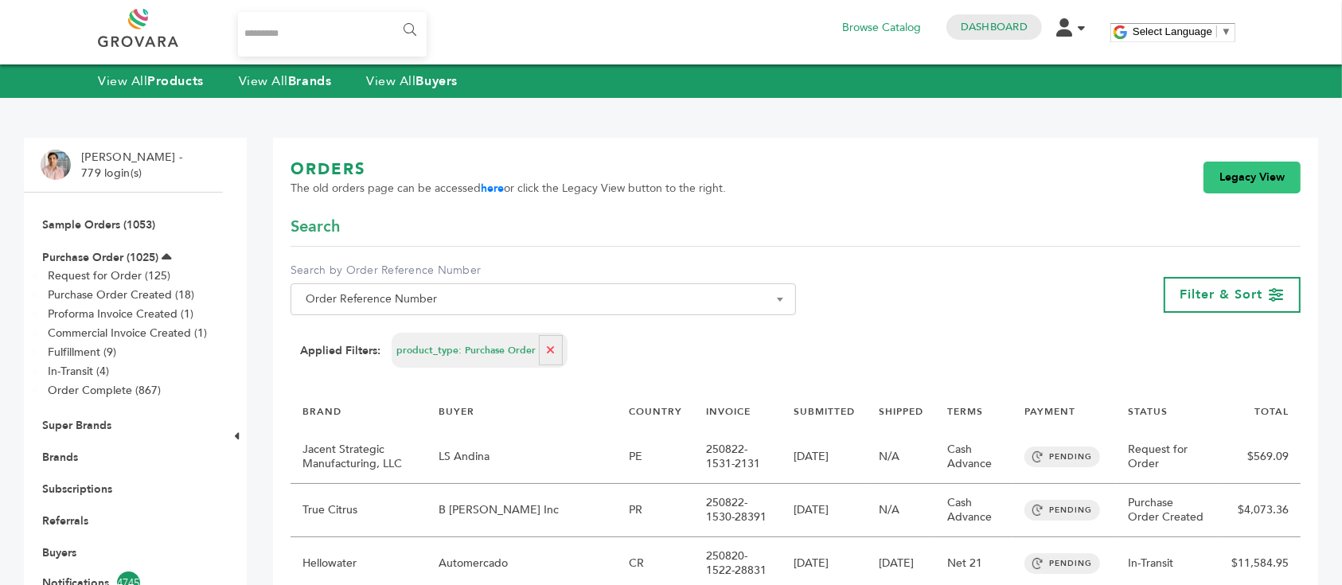
click at [1265, 177] on link "Legacy View" at bounding box center [1251, 178] width 97 height 32
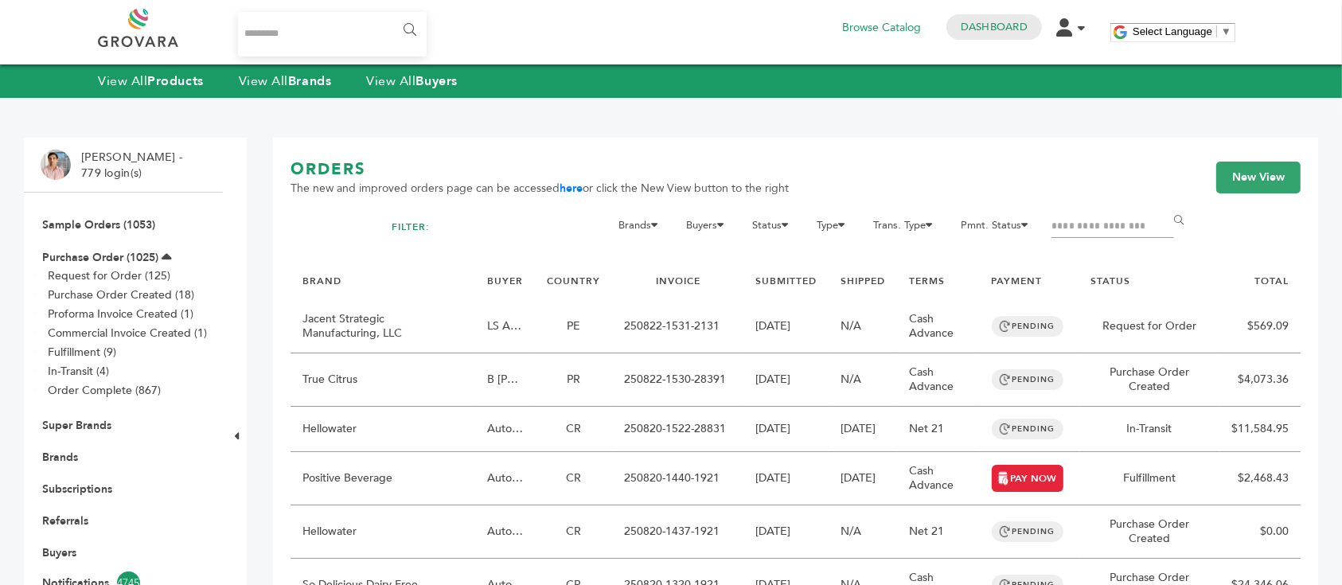
click at [1081, 219] on input "Filter by keywords" at bounding box center [1112, 227] width 123 height 22
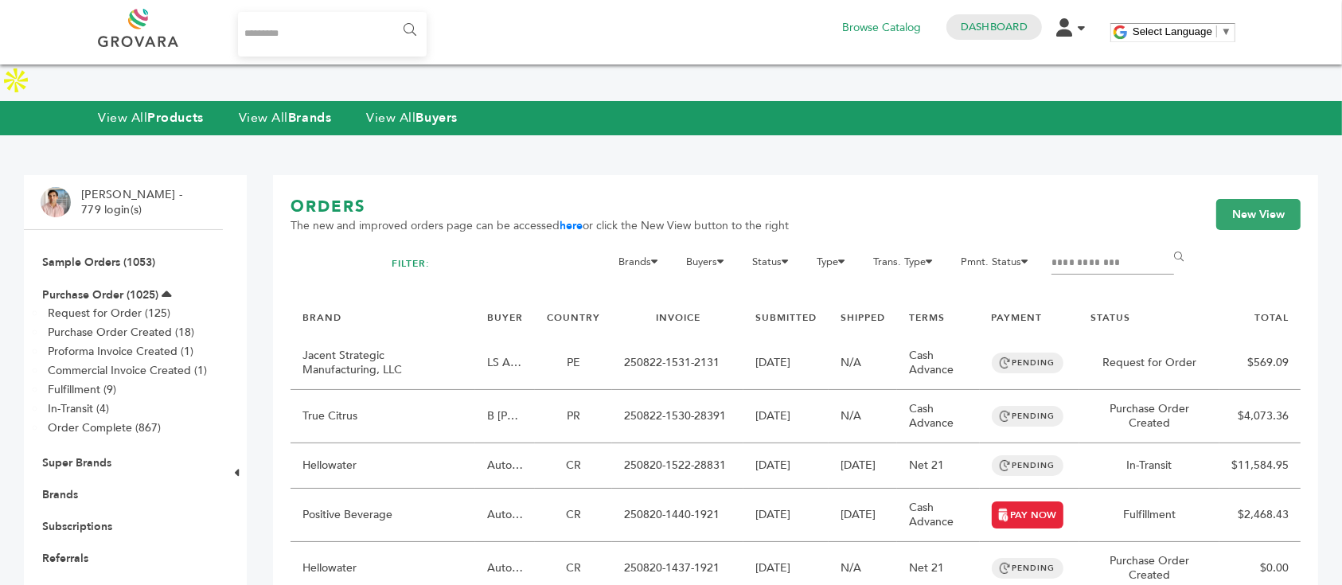
type input "**********"
click at [1164, 242] on input "******" at bounding box center [1182, 258] width 36 height 32
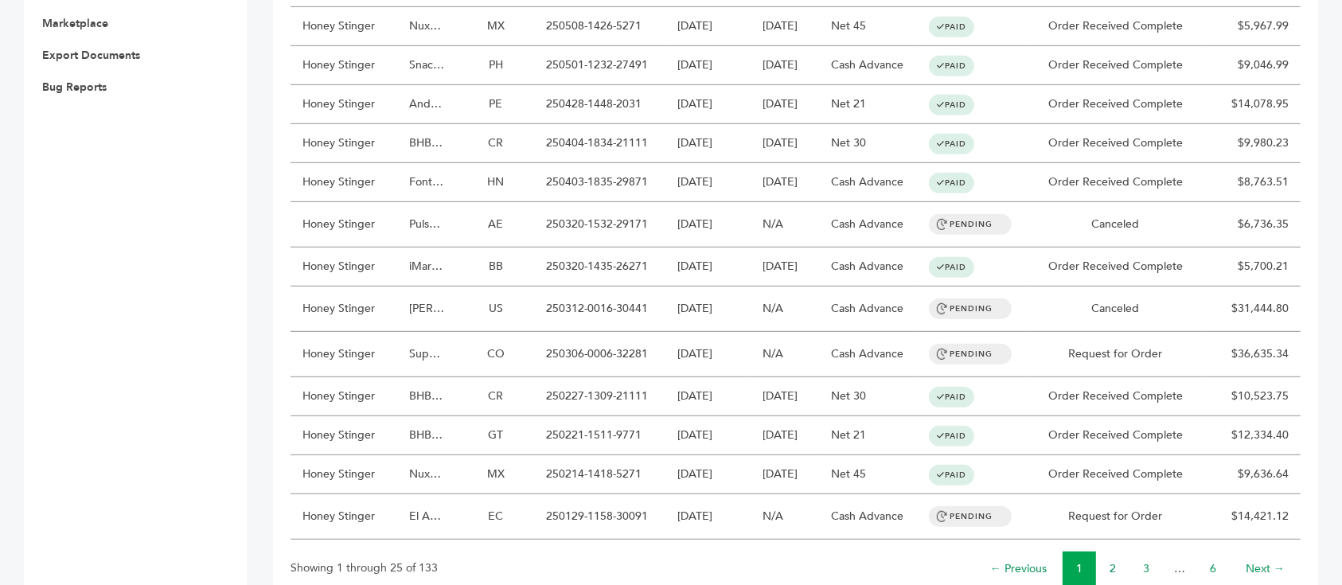
scroll to position [861, 0]
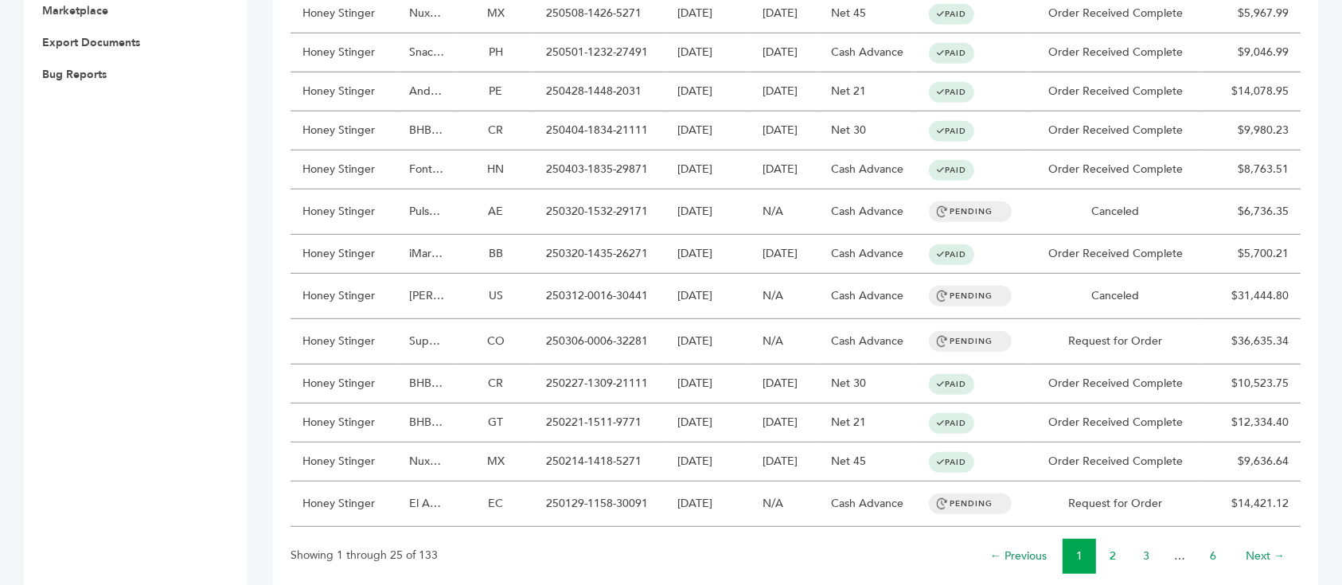
click at [1112, 548] on link "2" at bounding box center [1113, 555] width 6 height 15
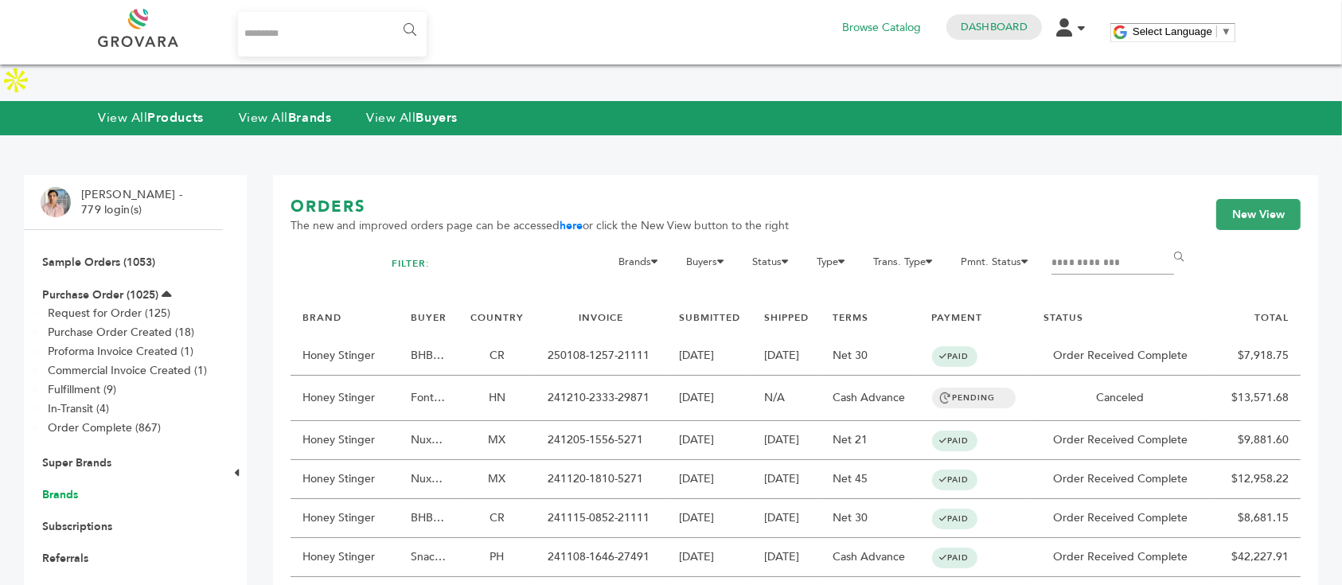
click at [64, 487] on link "Brands" at bounding box center [60, 494] width 36 height 15
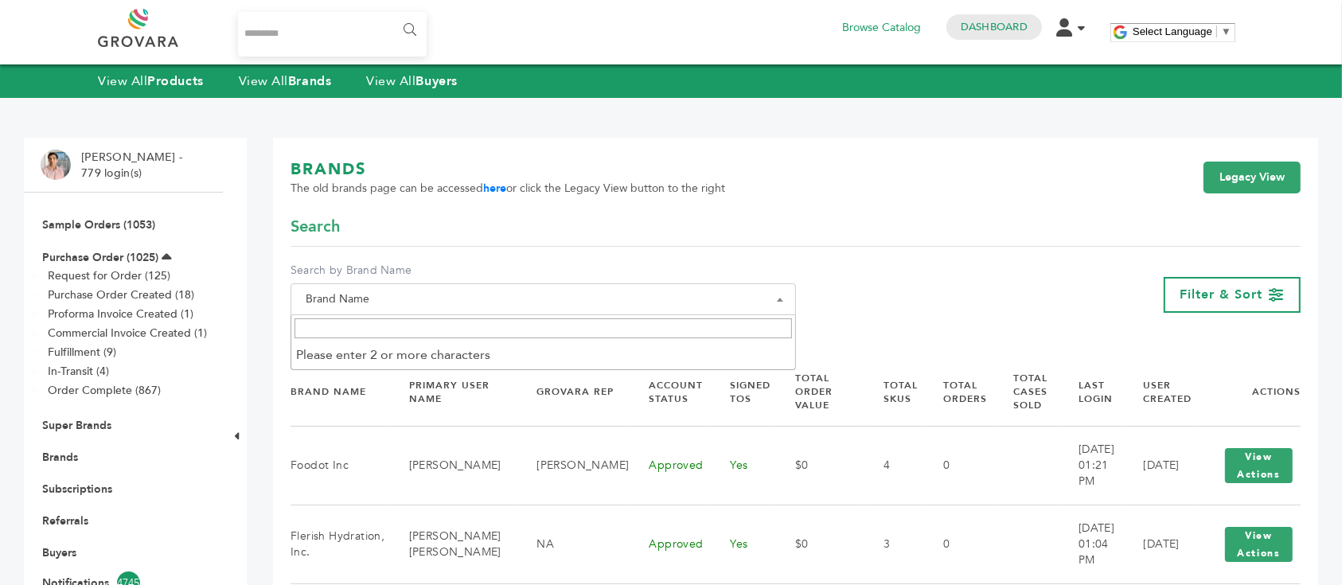
click at [588, 312] on span "Brand Name" at bounding box center [543, 299] width 505 height 32
click at [578, 337] on input "Search" at bounding box center [543, 328] width 497 height 20
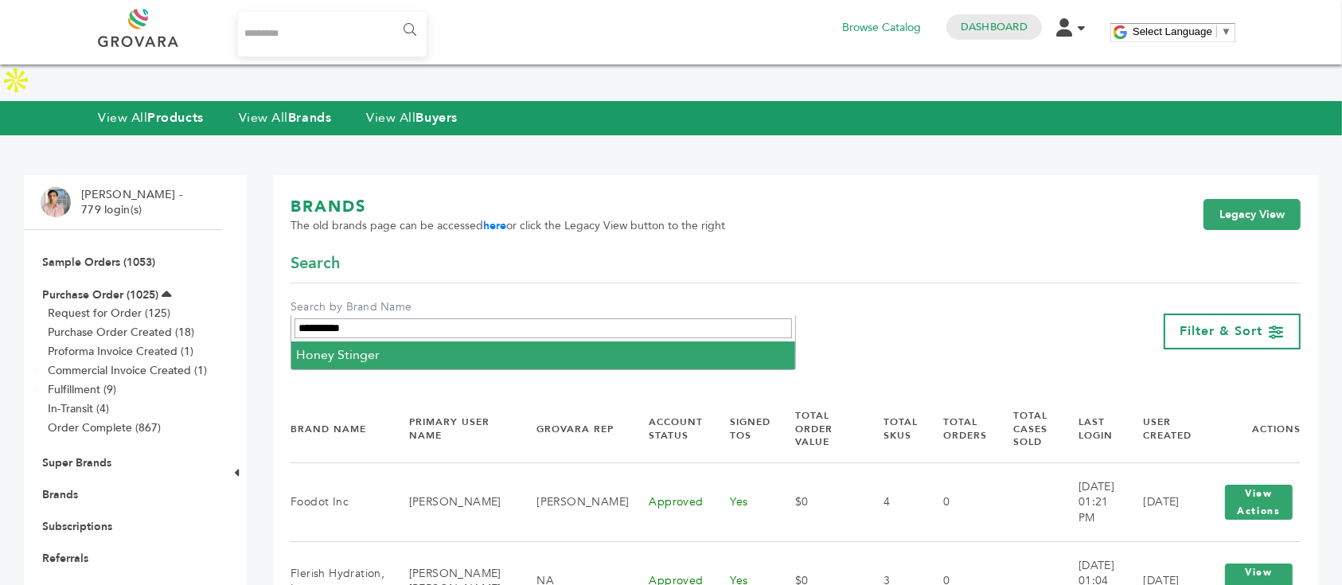
type input "**********"
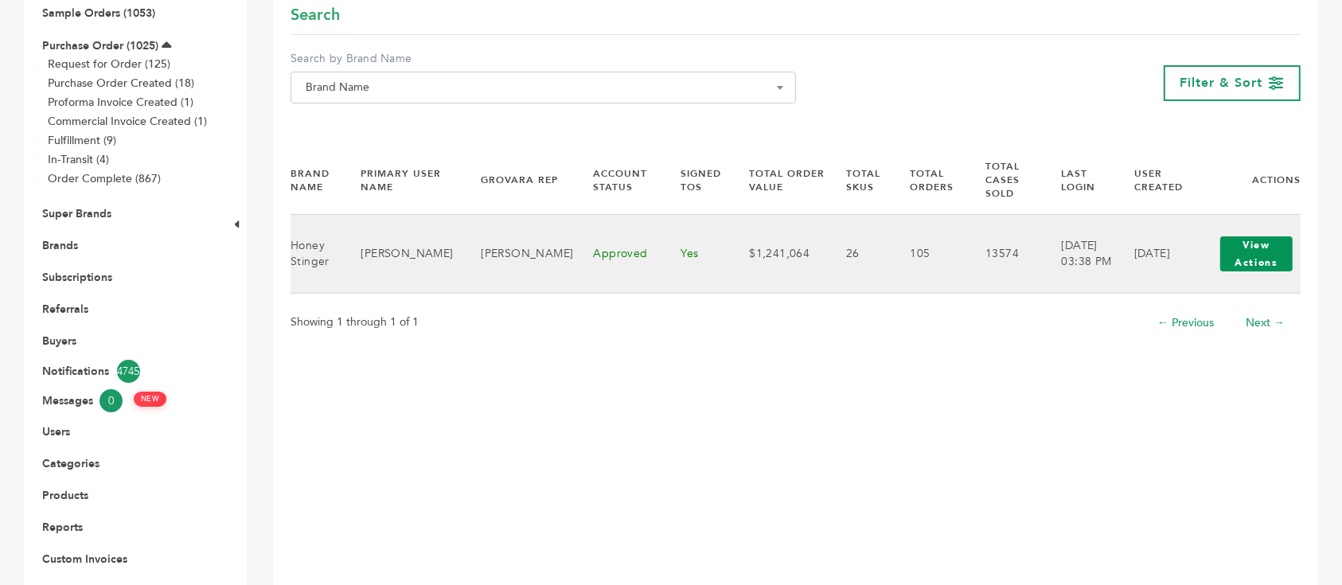
click at [1238, 250] on button "View Actions" at bounding box center [1256, 253] width 72 height 35
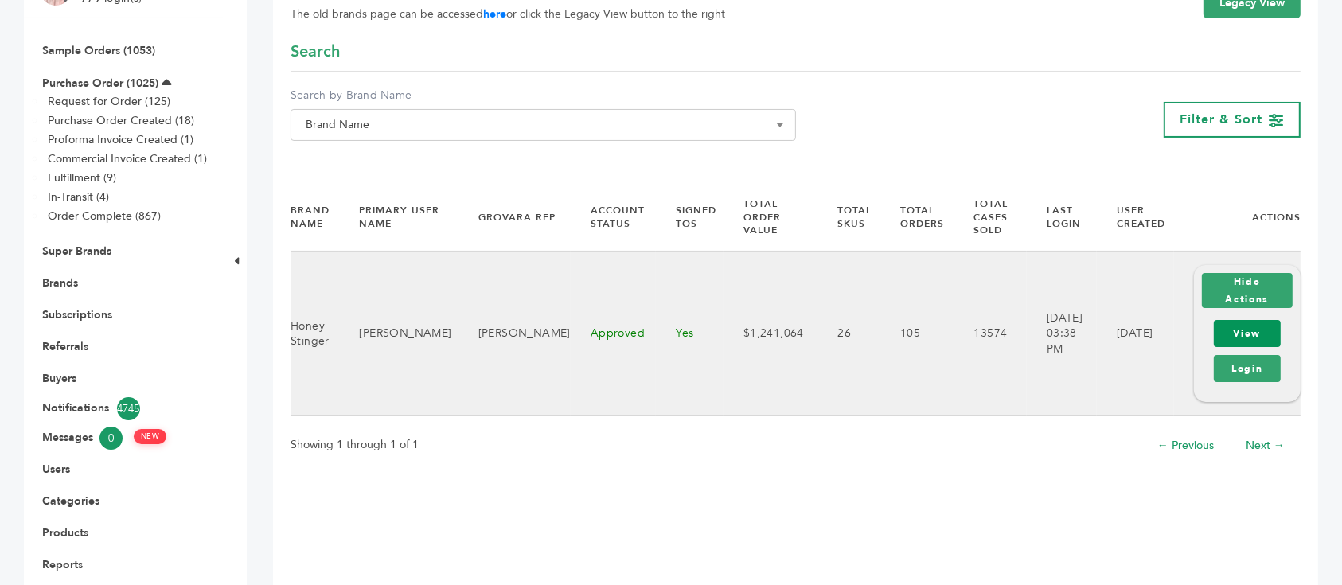
click at [1254, 320] on link "View" at bounding box center [1247, 333] width 67 height 27
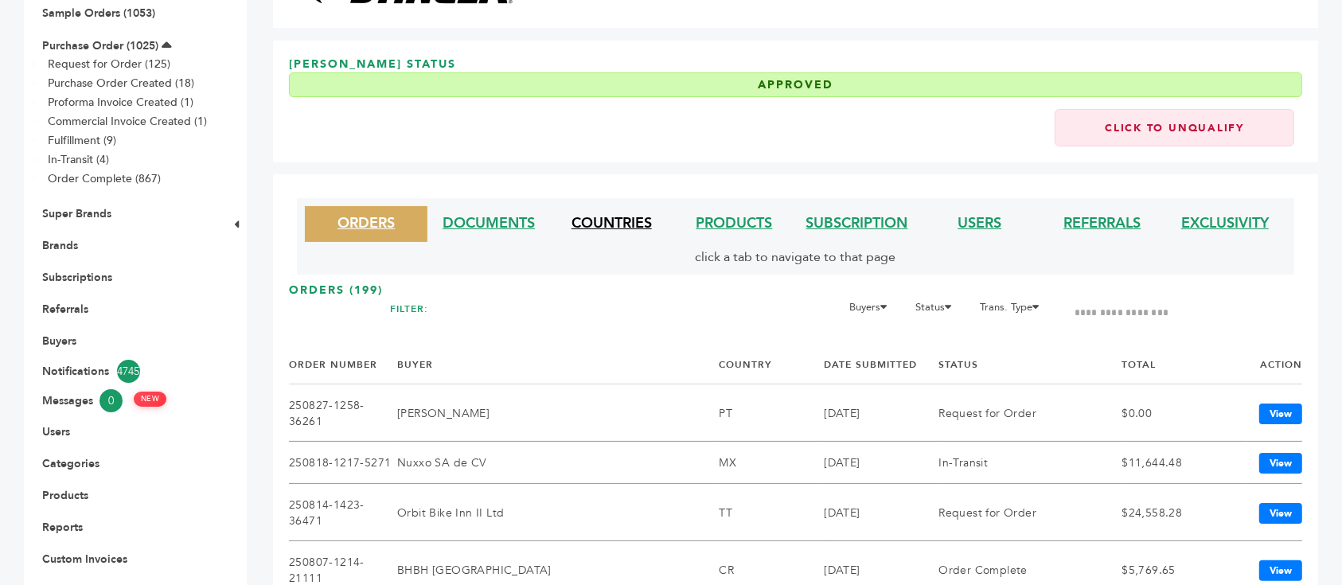
click at [605, 220] on link "COUNTRIES" at bounding box center [611, 223] width 80 height 20
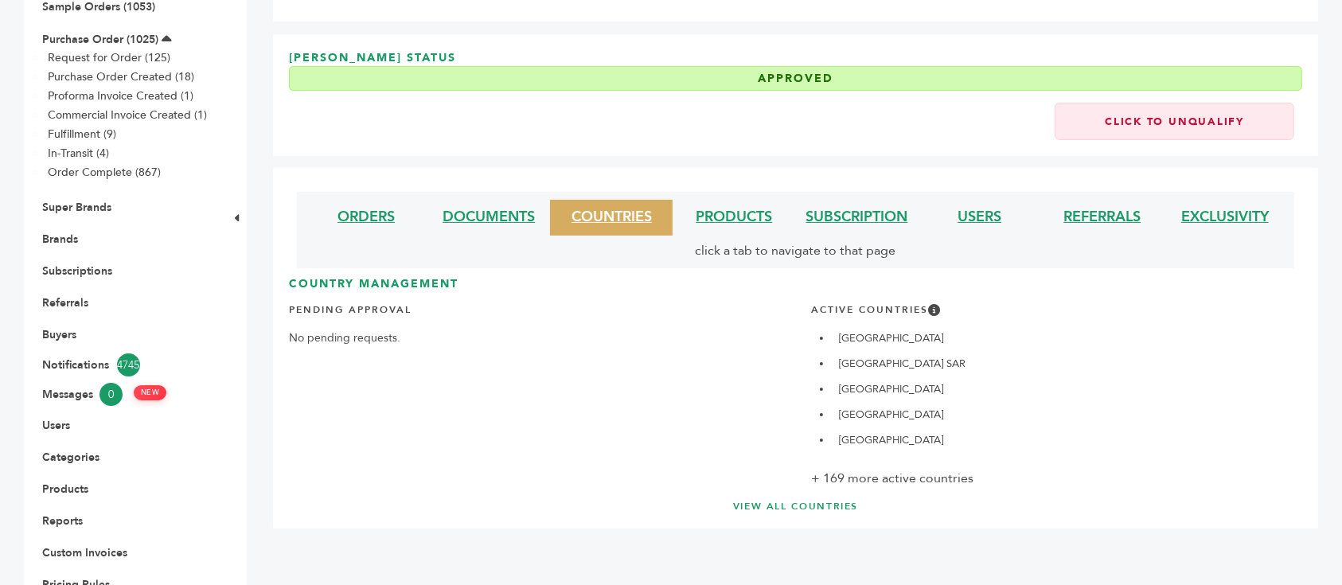
scroll to position [369, 0]
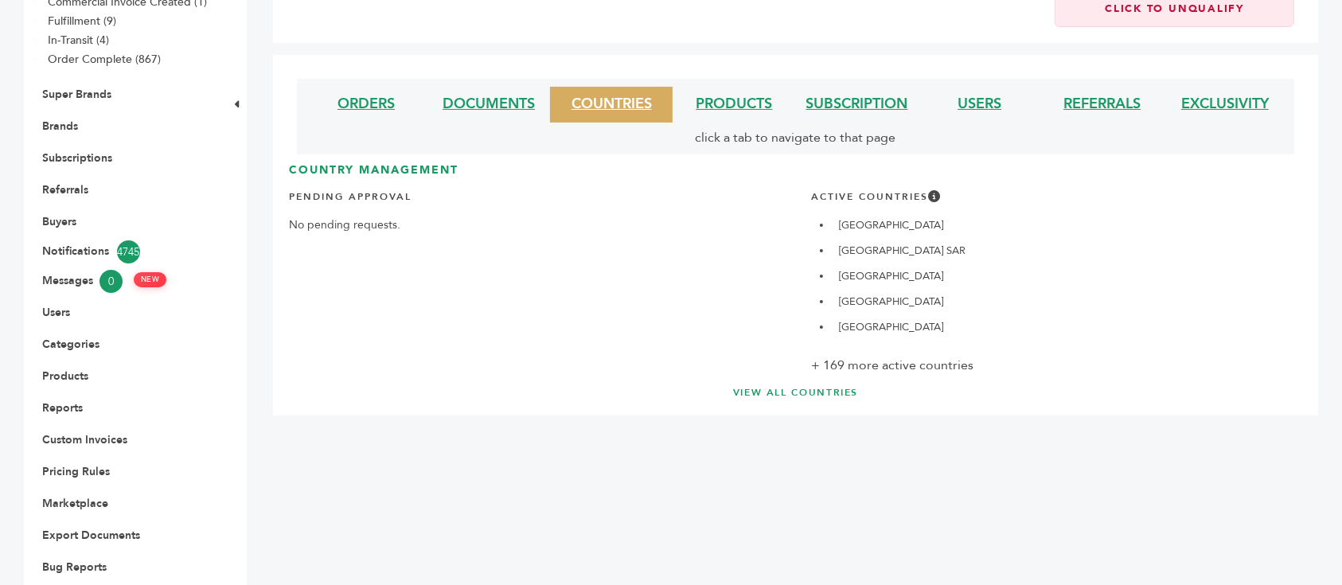
click at [831, 364] on div "ORDERS DOCUMENTS COUNTRIES PRODUCTS SUBSCRIPTION USERS REFERRALS EXCLUSIVITY cl…" at bounding box center [795, 235] width 1045 height 361
click at [830, 386] on link "VIEW ALL COUNTRIES" at bounding box center [796, 393] width 950 height 14
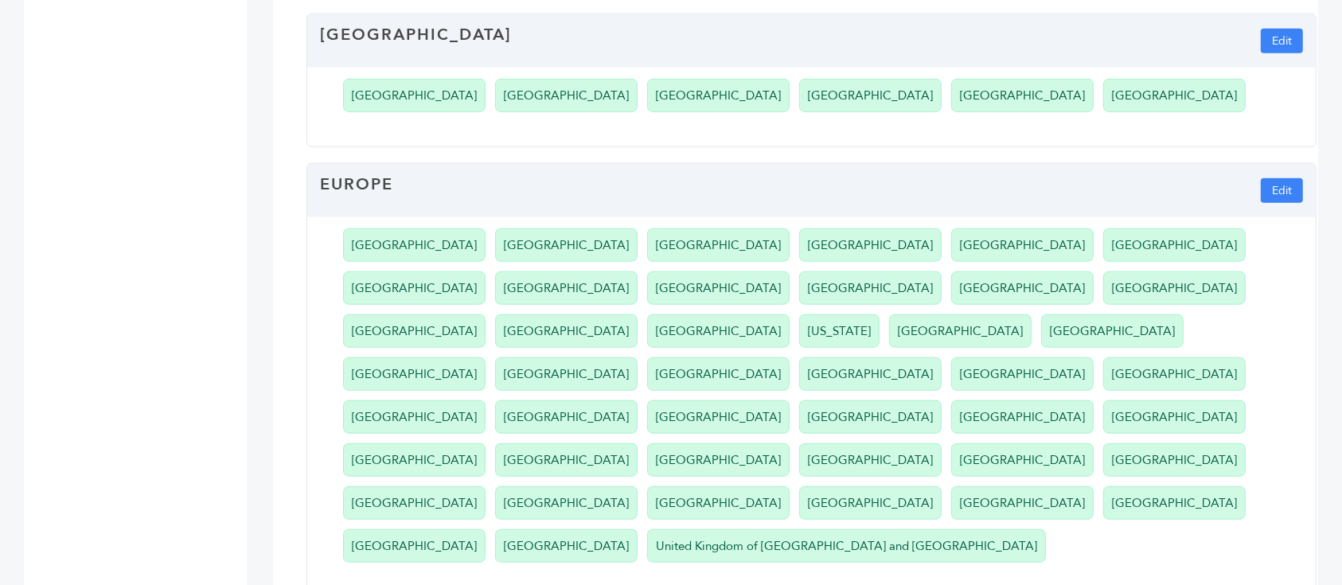
scroll to position [1670, 0]
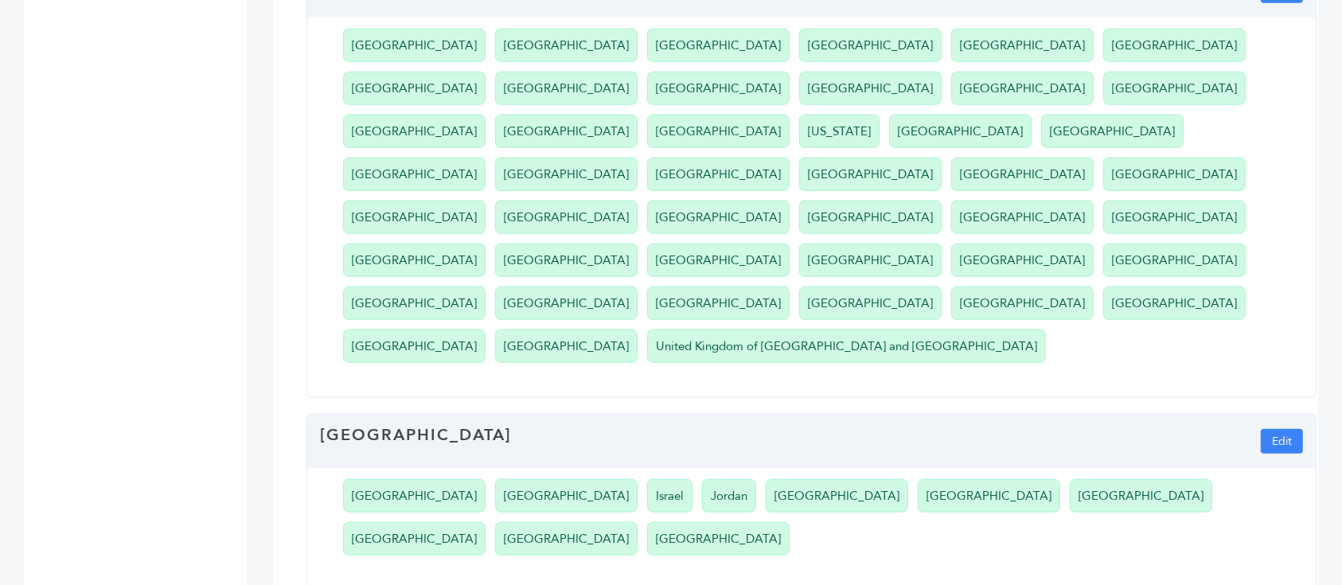
drag, startPoint x: 1192, startPoint y: 470, endPoint x: 545, endPoint y: 480, distance: 647.2
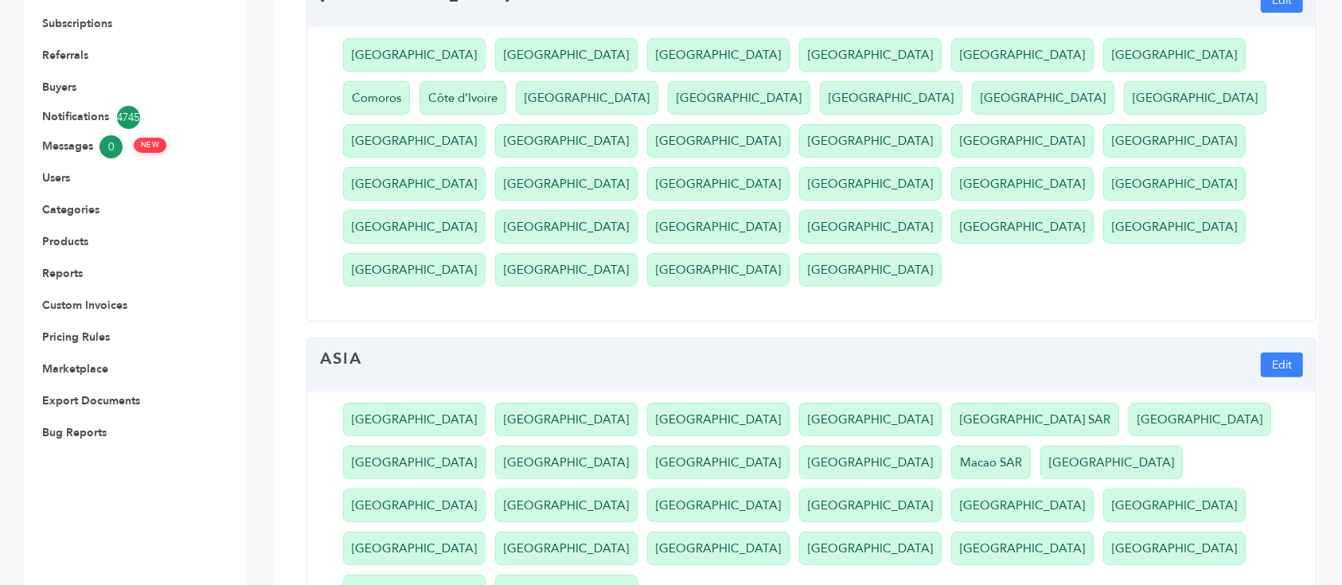
scroll to position [0, 0]
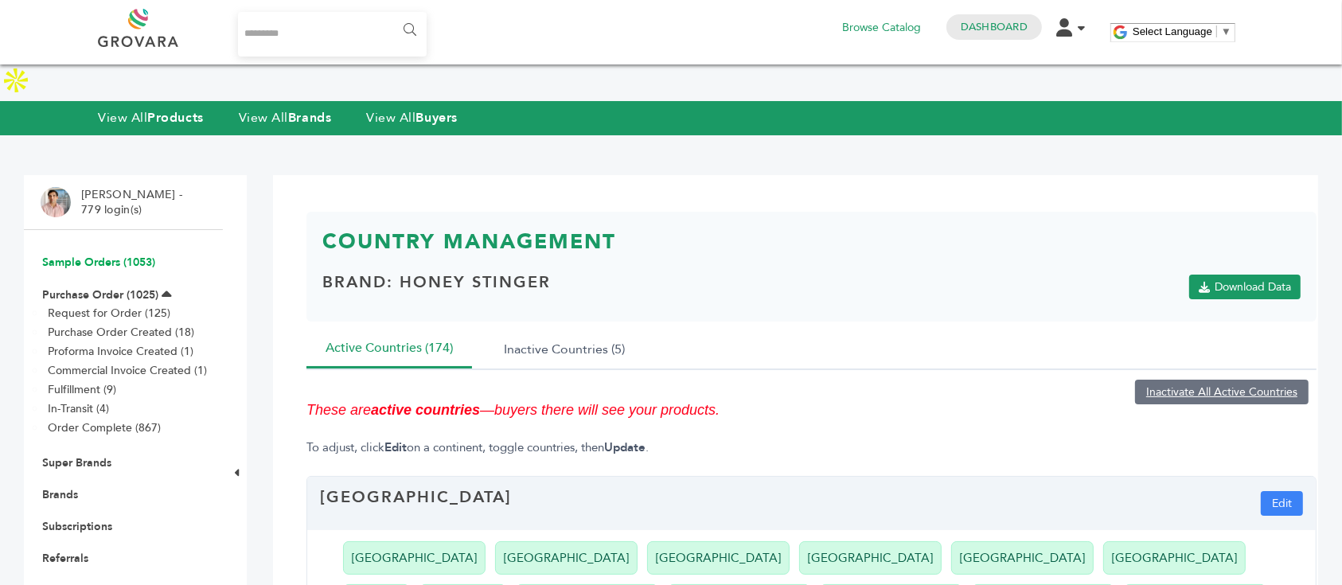
click at [118, 255] on link "Sample Orders (1053)" at bounding box center [98, 262] width 113 height 15
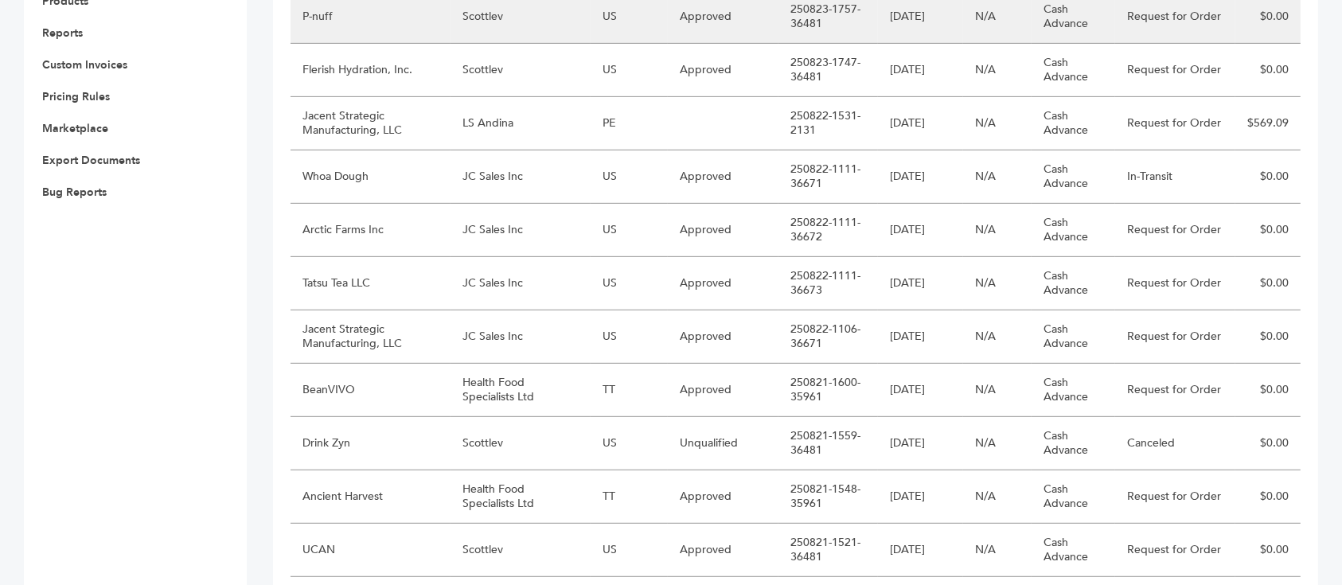
scroll to position [743, 0]
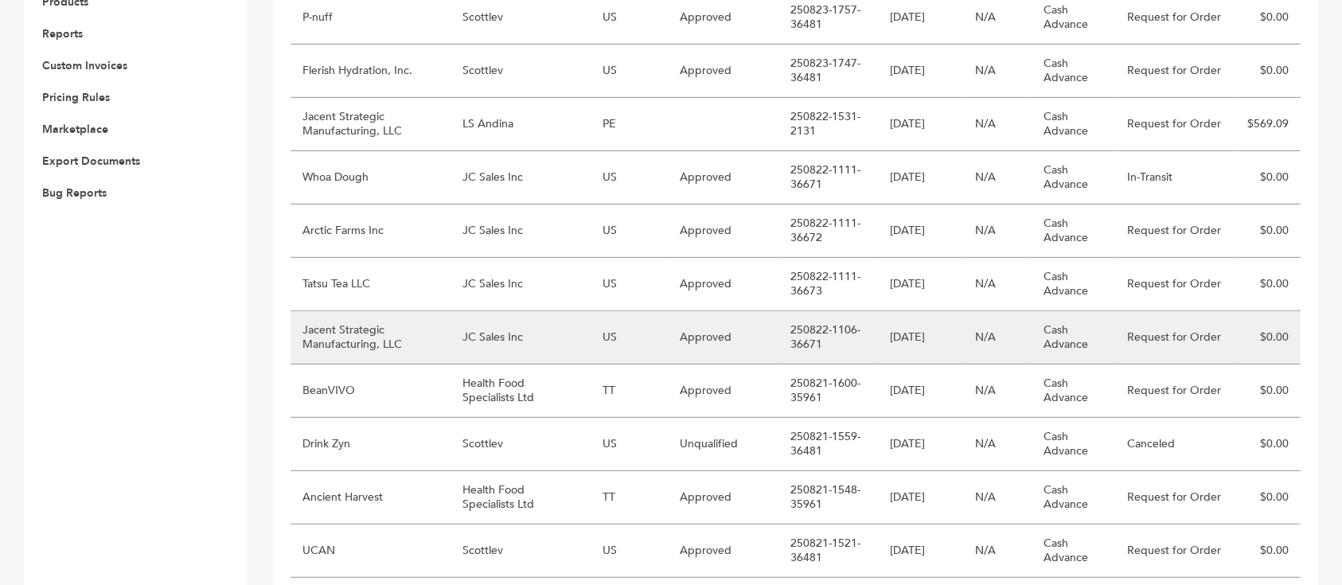
click at [554, 311] on td "JC Sales Inc" at bounding box center [521, 337] width 140 height 53
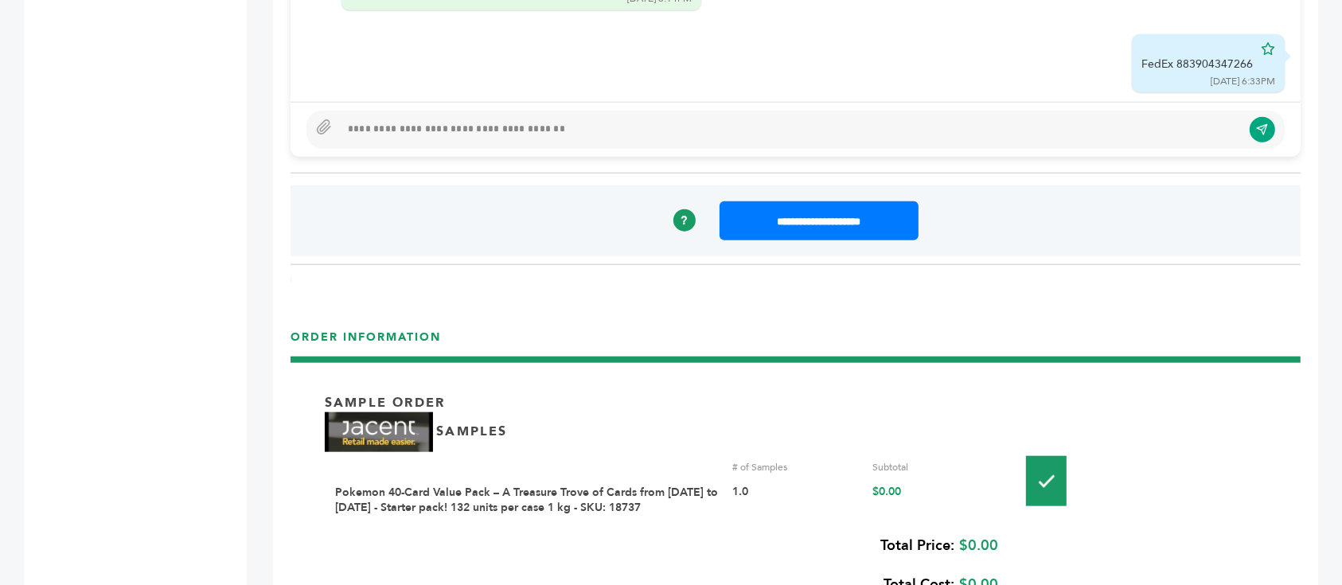
scroll to position [1167, 0]
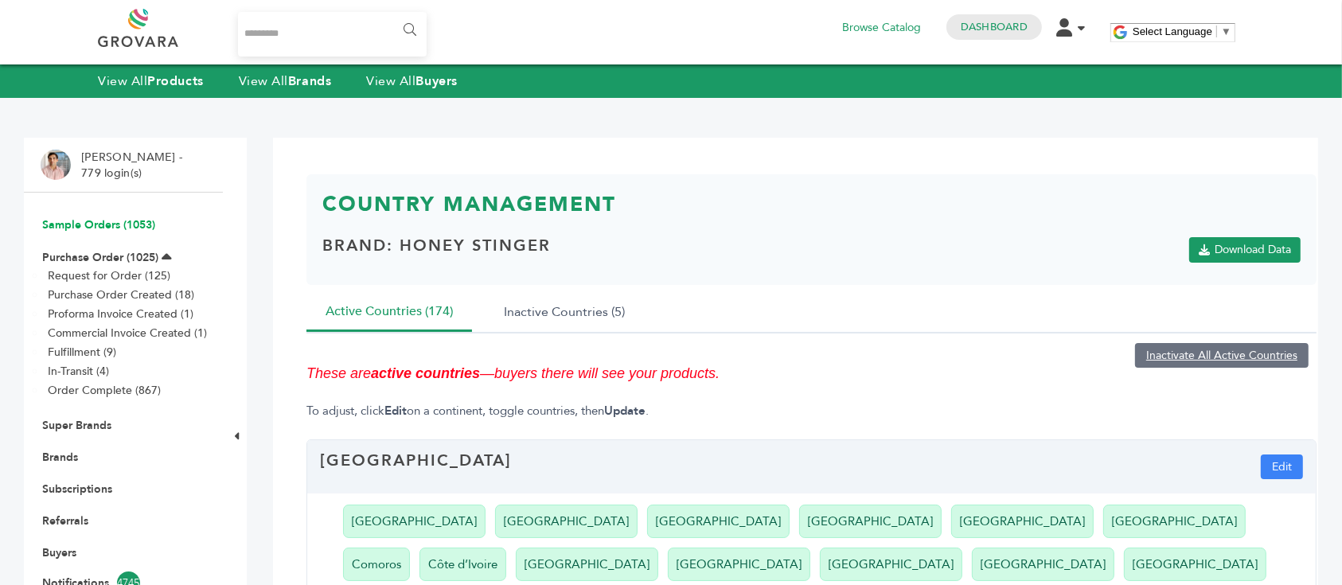
click at [131, 221] on link "Sample Orders (1053)" at bounding box center [98, 224] width 113 height 15
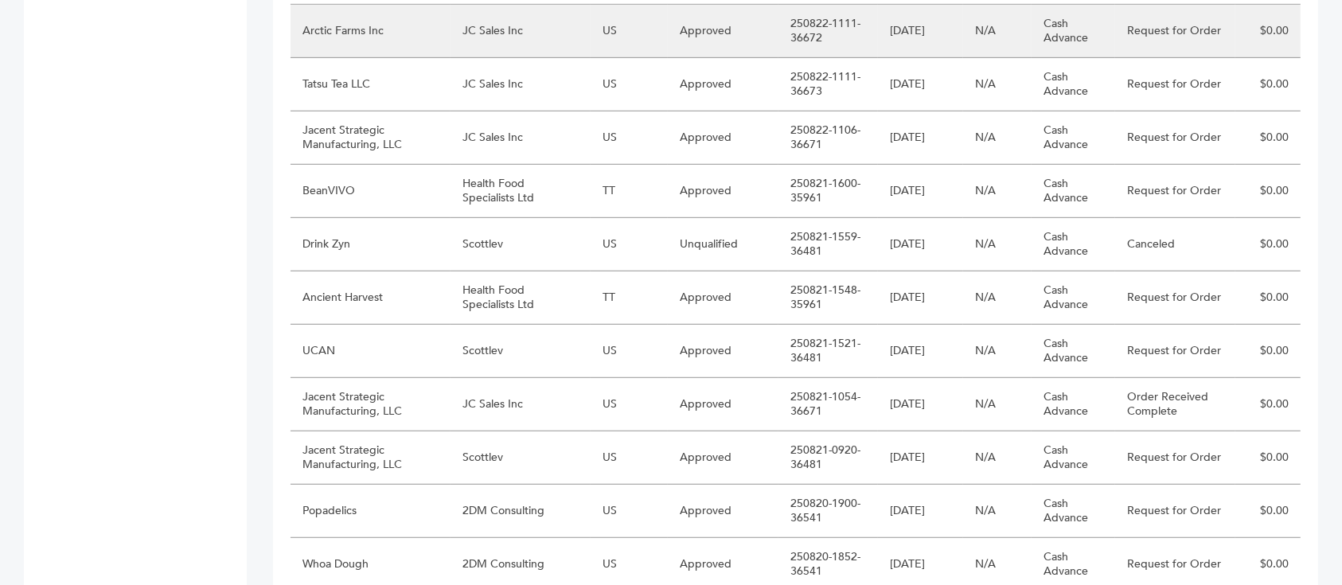
scroll to position [955, 0]
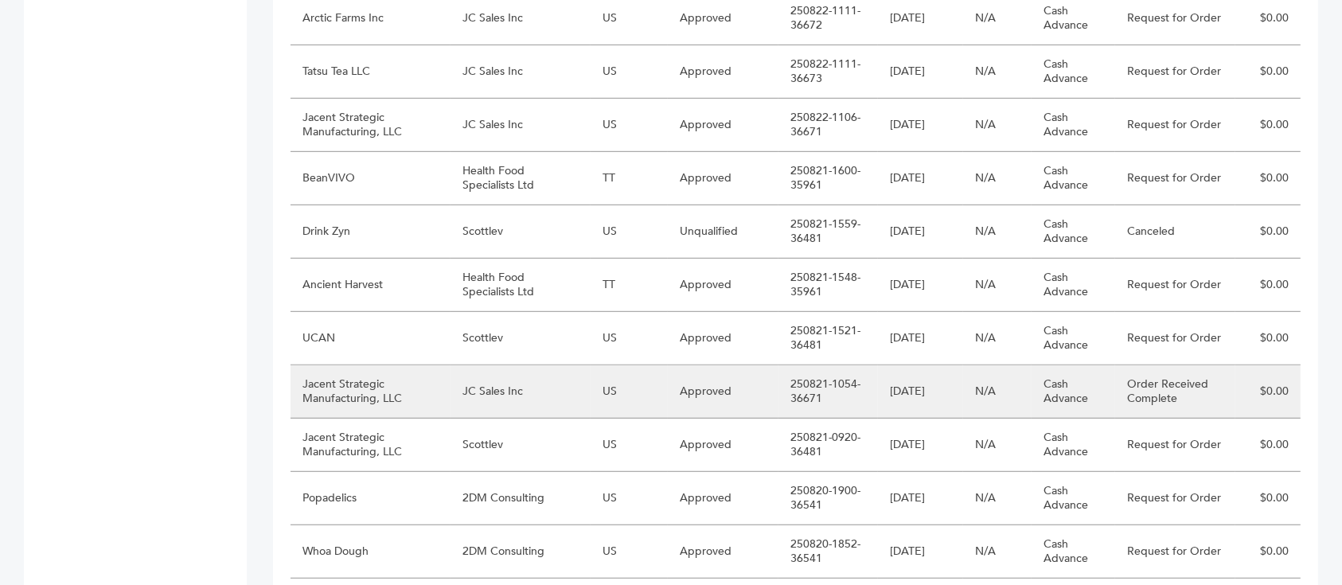
click at [516, 365] on td "JC Sales Inc" at bounding box center [521, 391] width 140 height 53
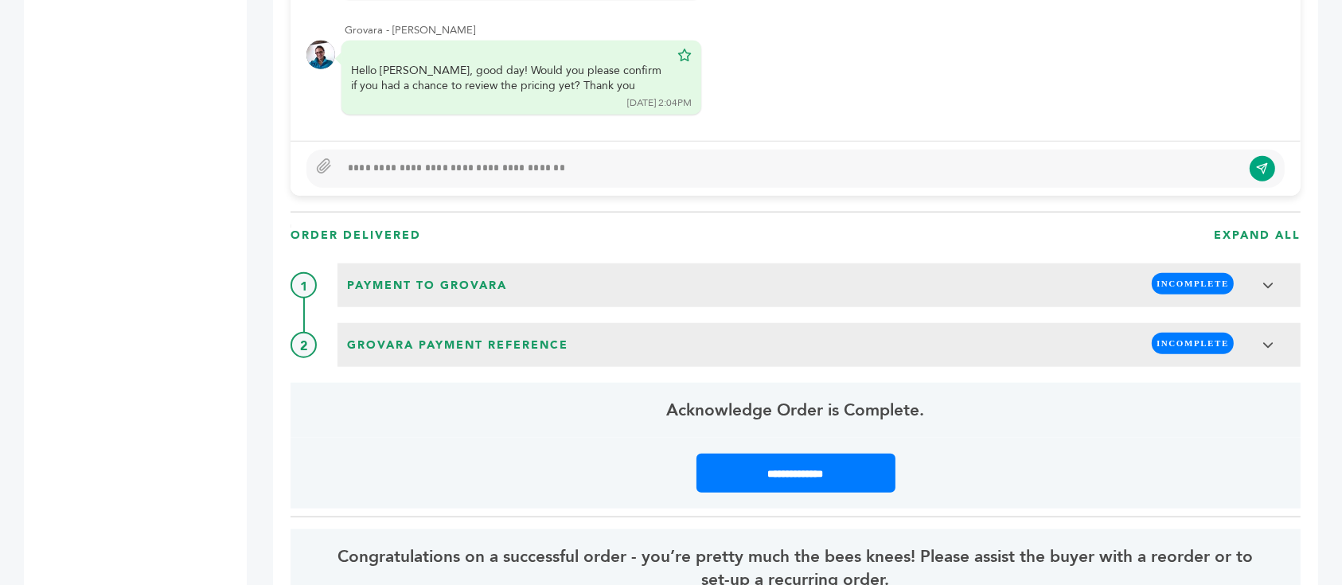
scroll to position [1485, 0]
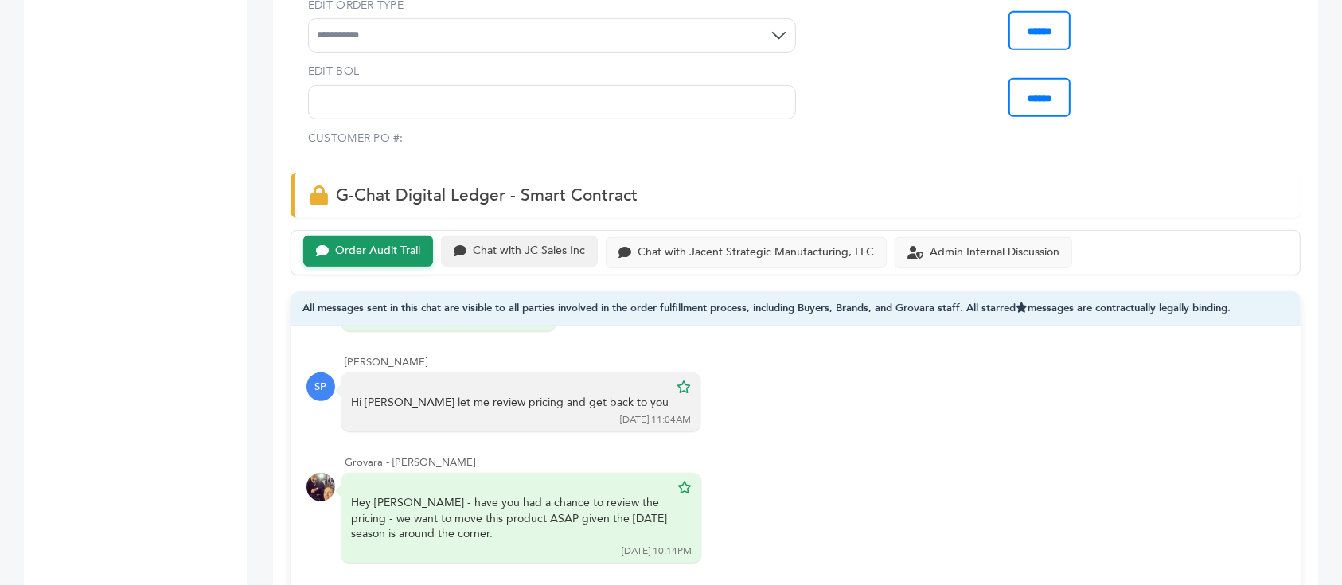
click at [493, 244] on div "Chat with JC Sales Inc" at bounding box center [529, 251] width 112 height 14
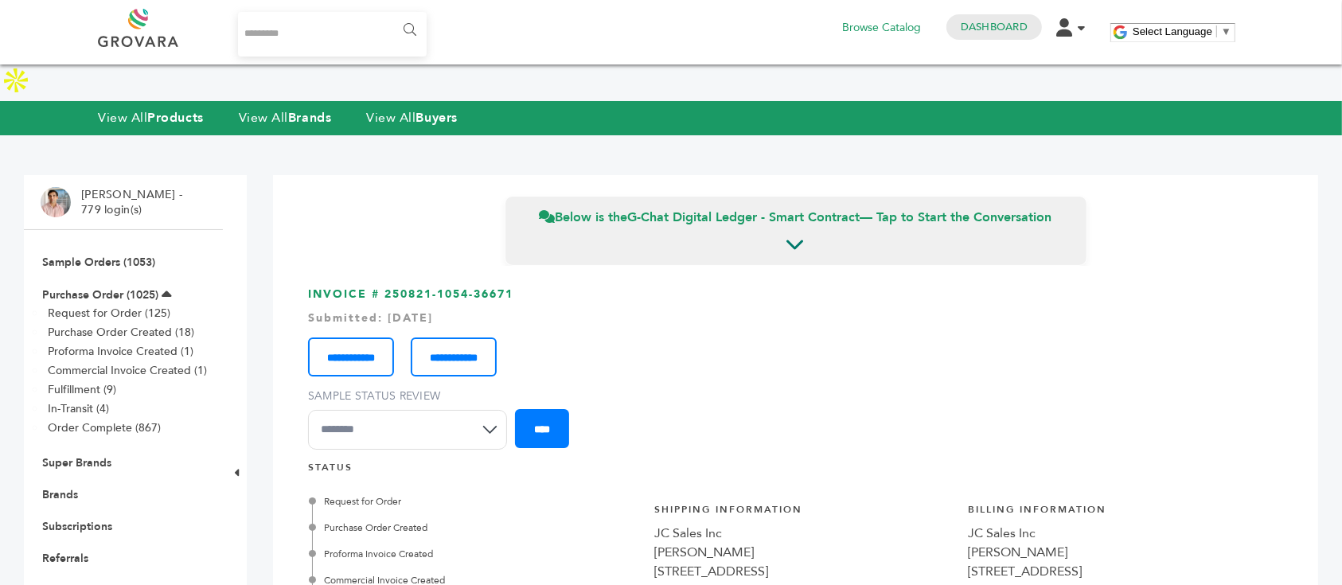
click at [1204, 326] on div "**********" at bounding box center [795, 351] width 975 height 51
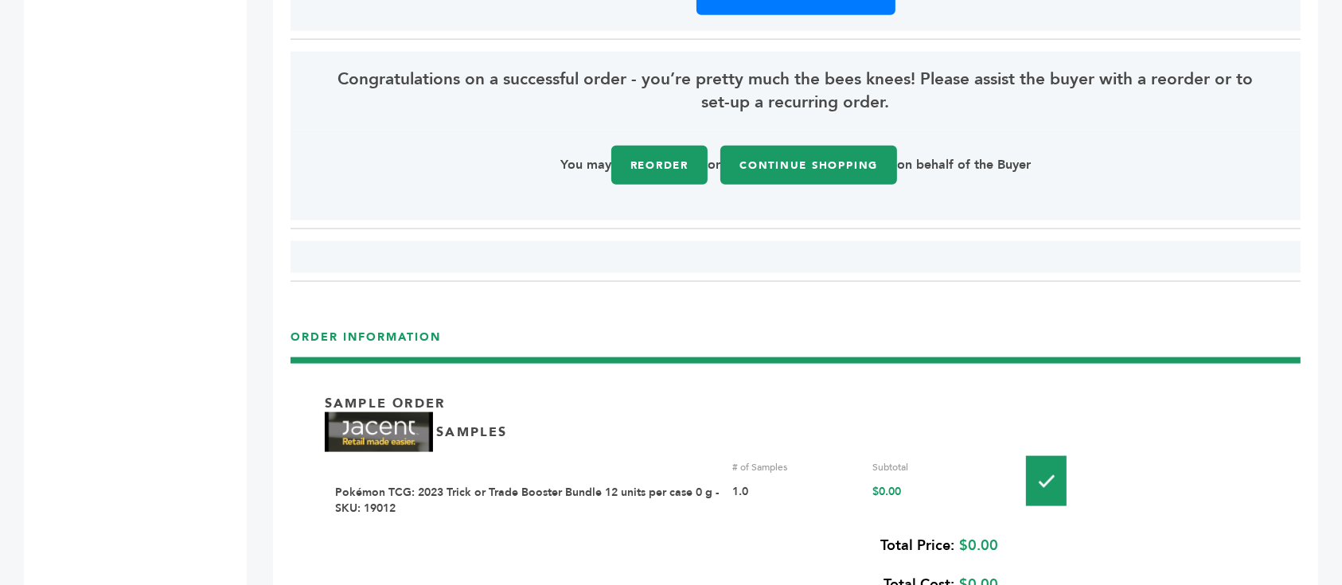
scroll to position [2122, 0]
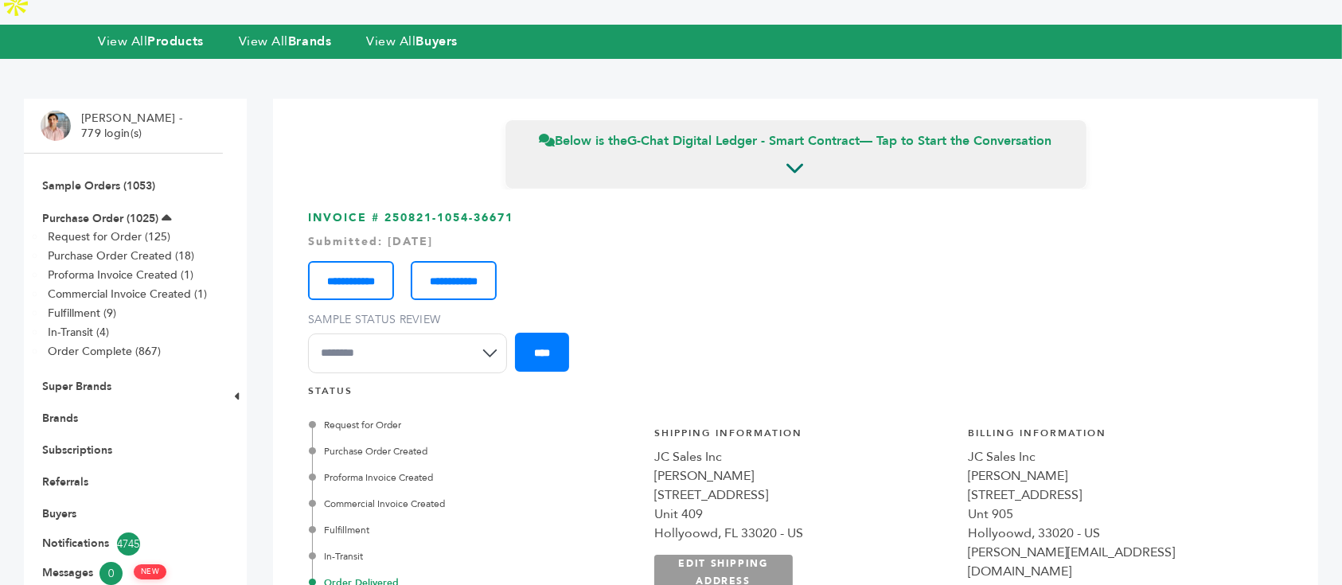
scroll to position [0, 0]
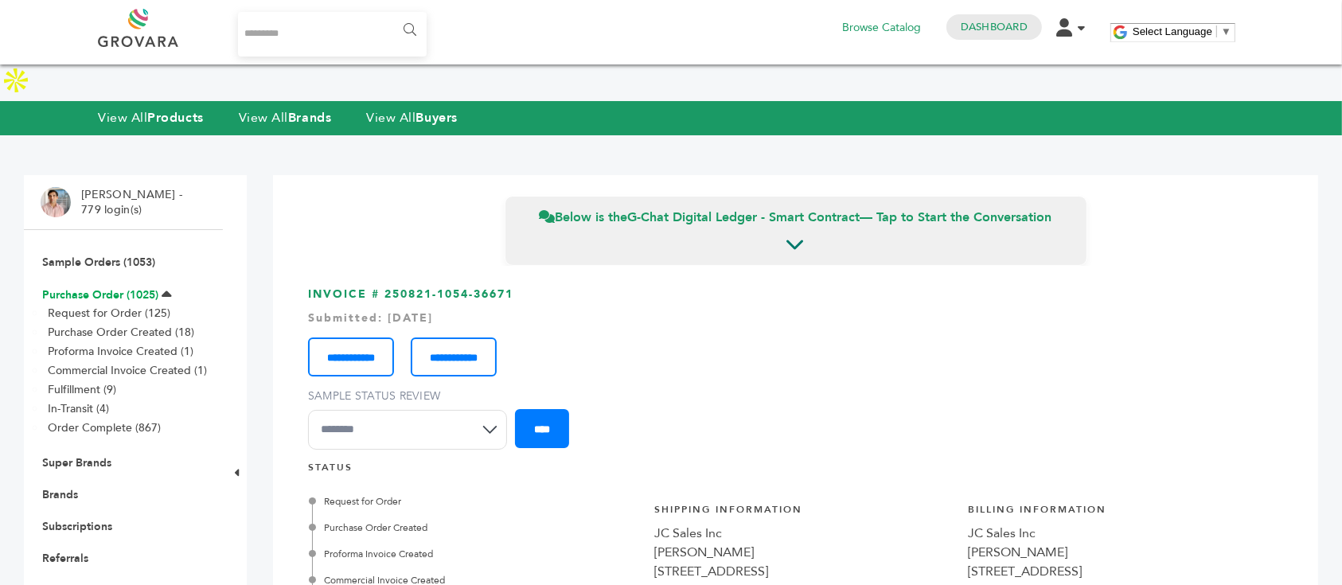
click at [128, 287] on link "Purchase Order (1025)" at bounding box center [100, 294] width 116 height 15
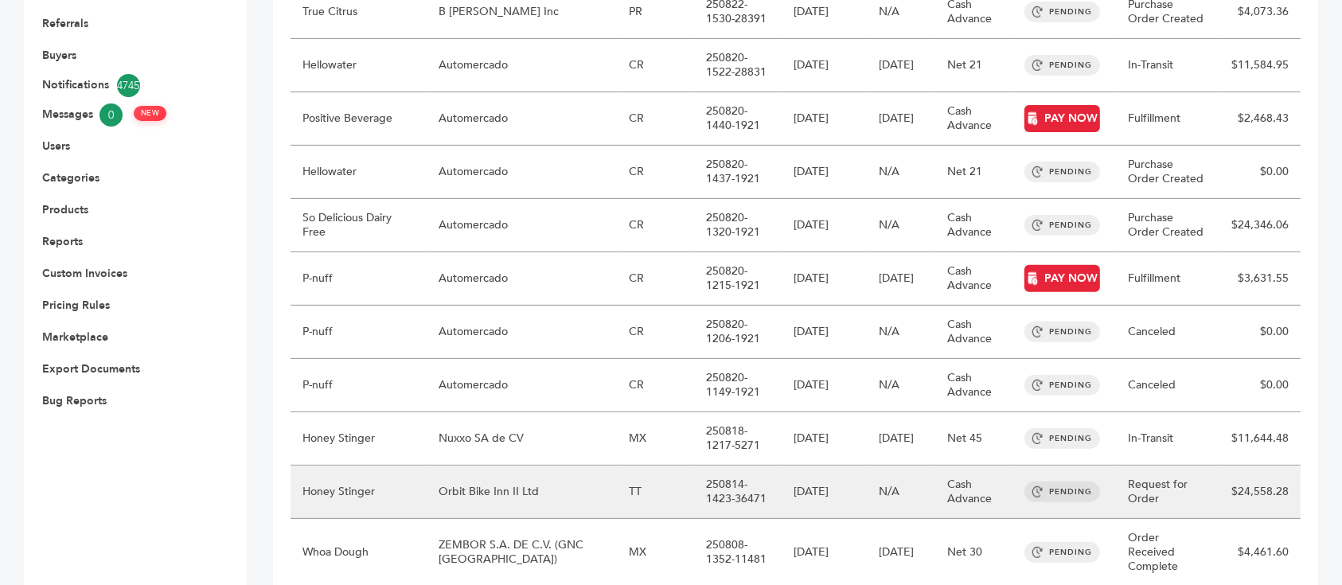
scroll to position [530, 0]
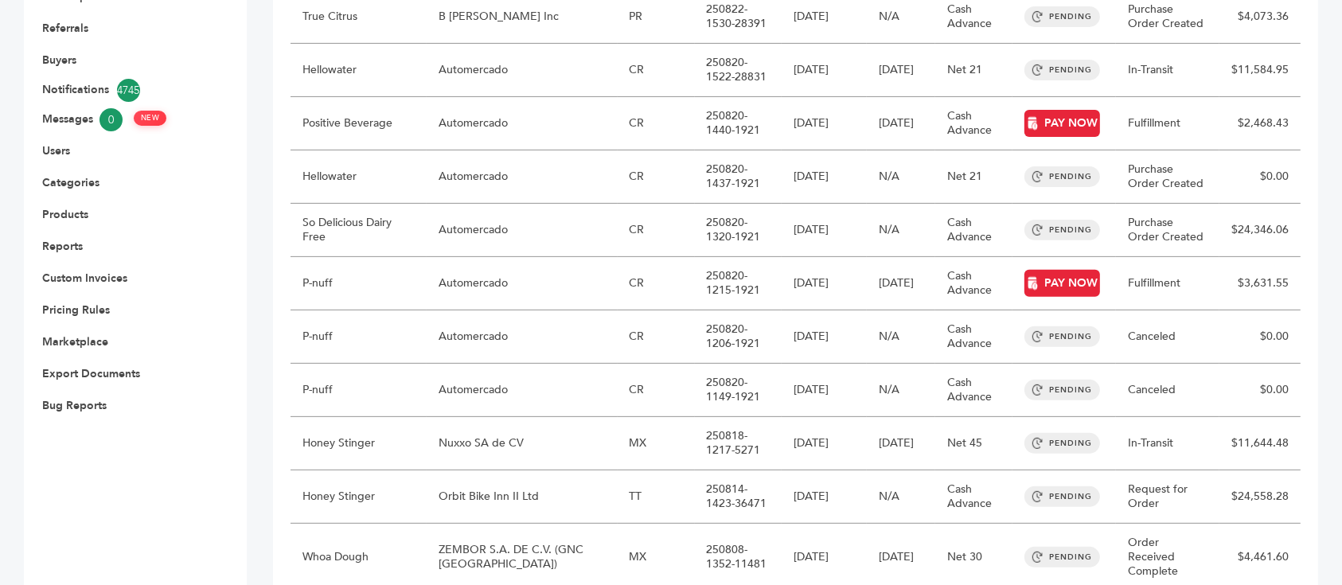
click at [5, 431] on div "John Scanlon - 779 login(s) Sample Orders (1053) Purchase Order (1025) Request …" at bounding box center [671, 545] width 1342 height 1848
